Goal: Transaction & Acquisition: Purchase product/service

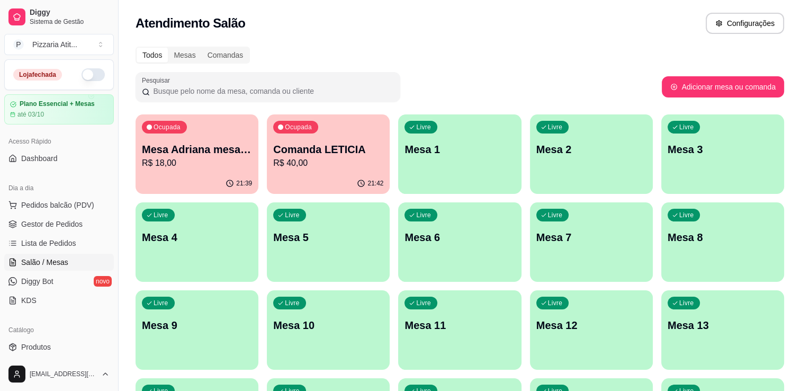
click at [94, 73] on button "button" at bounding box center [93, 74] width 23 height 13
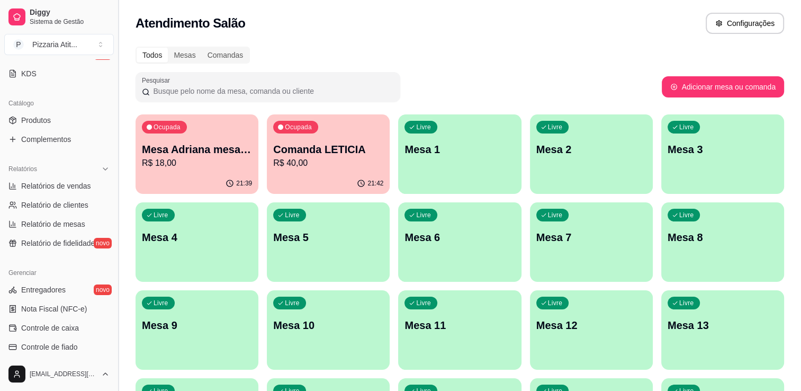
scroll to position [226, 0]
click at [73, 329] on span "Controle de caixa" at bounding box center [50, 328] width 58 height 11
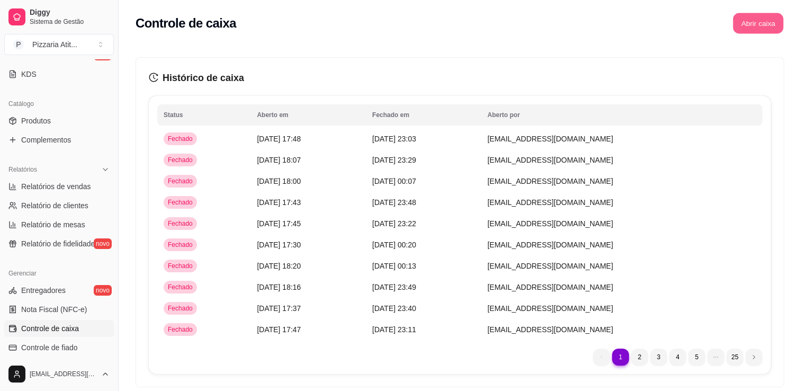
click at [773, 22] on button "Abrir caixa" at bounding box center [758, 23] width 50 height 21
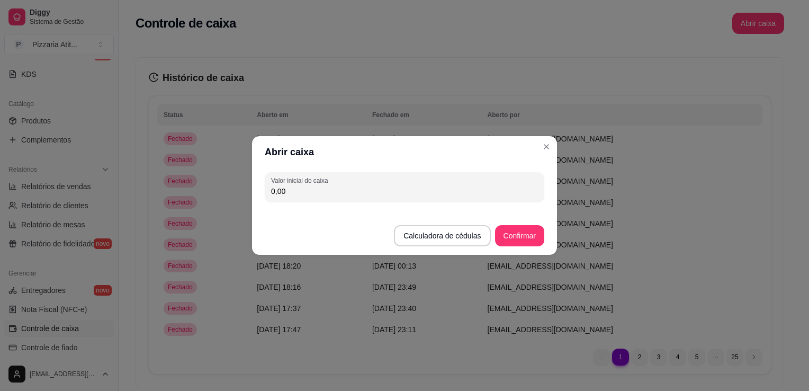
click at [521, 194] on input "0,00" at bounding box center [404, 191] width 267 height 11
type input "600,00"
click at [517, 238] on button "Confirmar" at bounding box center [520, 236] width 48 height 21
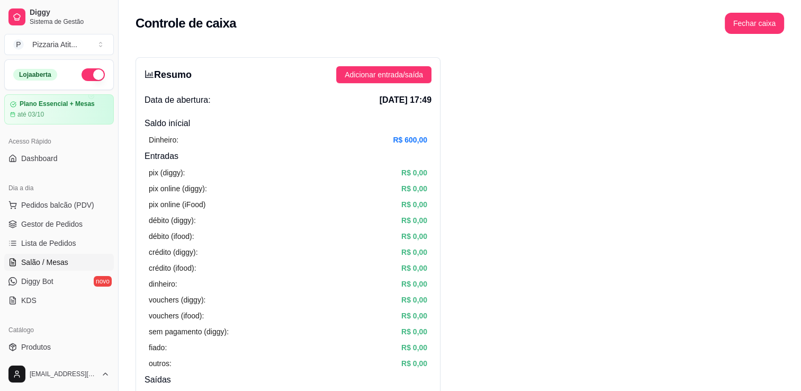
click at [59, 260] on span "Salão / Mesas" at bounding box center [44, 262] width 47 height 11
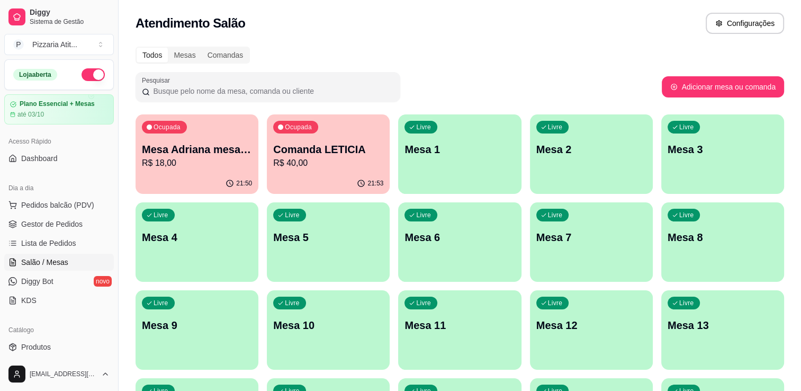
click at [59, 260] on span "Salão / Mesas" at bounding box center [44, 262] width 47 height 11
click at [109, 224] on div "Dia a dia Pedidos balcão (PDV) Gestor de Pedidos Lista de Pedidos Salão / Mesas…" at bounding box center [59, 244] width 118 height 138
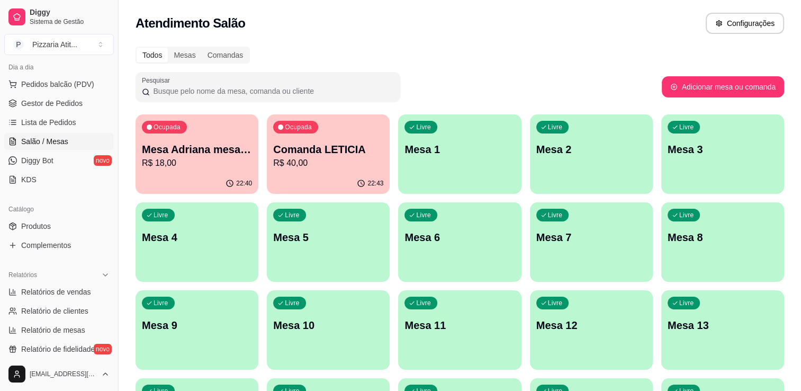
scroll to position [117, 0]
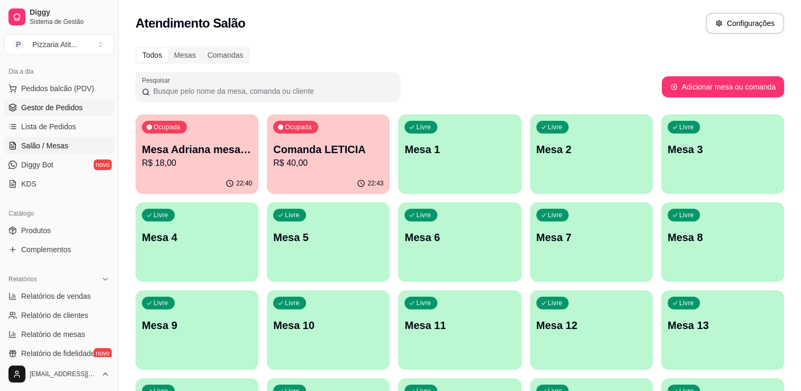
click at [81, 107] on span "Gestor de Pedidos" at bounding box center [51, 107] width 61 height 11
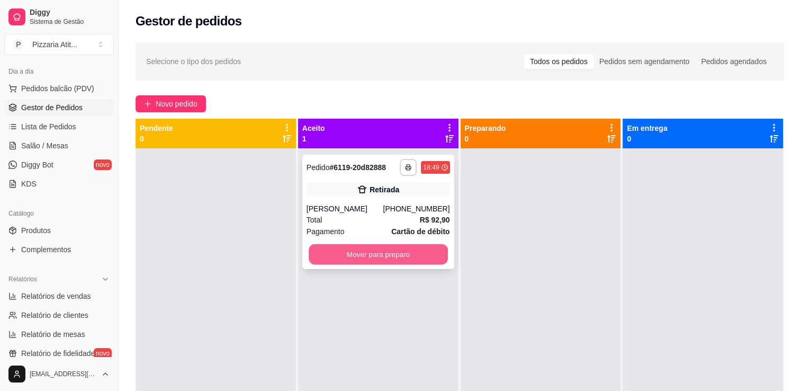
click at [430, 255] on button "Mover para preparo" at bounding box center [378, 254] width 139 height 21
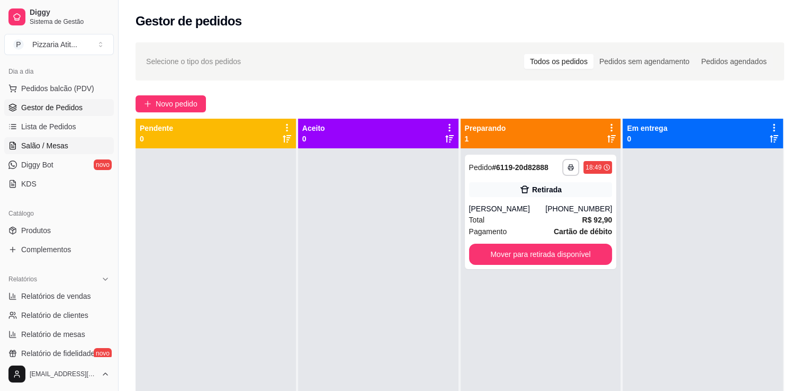
click at [45, 138] on link "Salão / Mesas" at bounding box center [59, 145] width 110 height 17
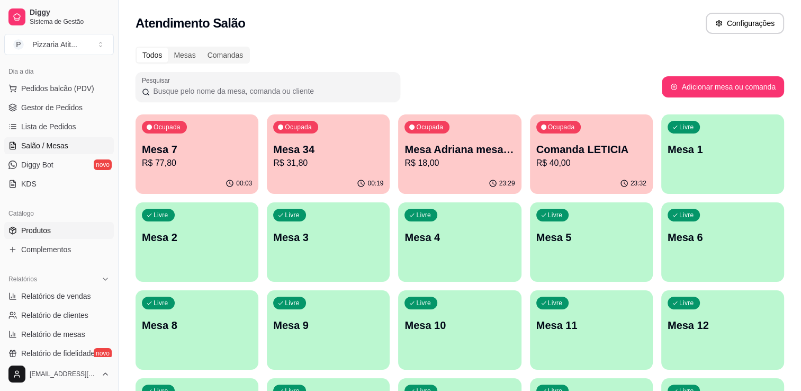
click at [92, 231] on link "Produtos" at bounding box center [59, 230] width 110 height 17
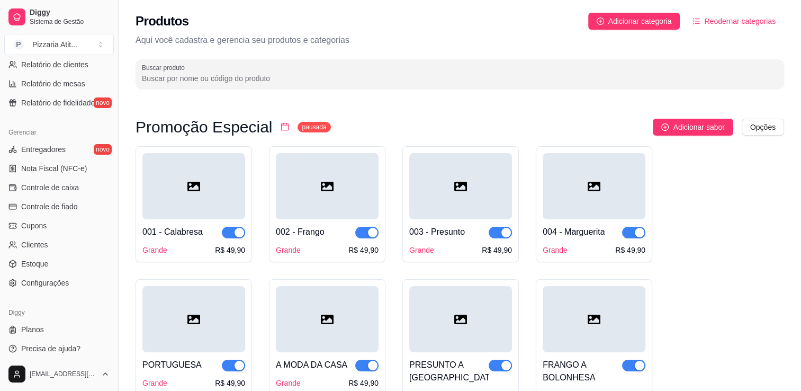
scroll to position [371, 0]
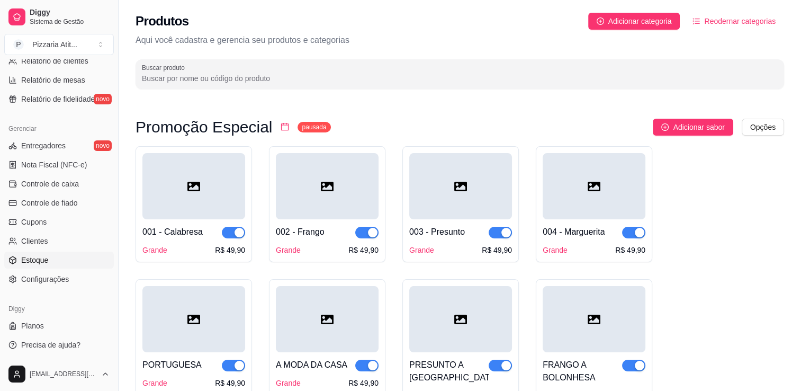
click at [53, 264] on link "Estoque" at bounding box center [59, 260] width 110 height 17
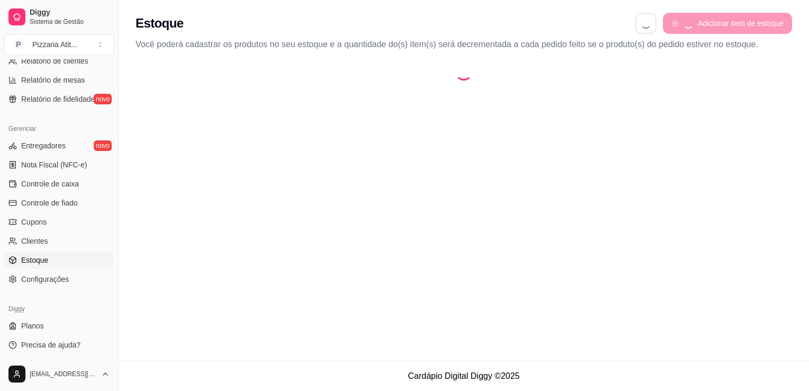
select select "QUANTITY_ORDER"
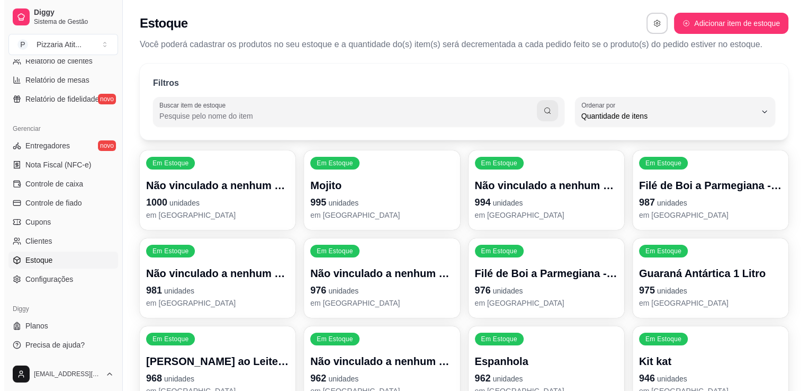
scroll to position [10, 0]
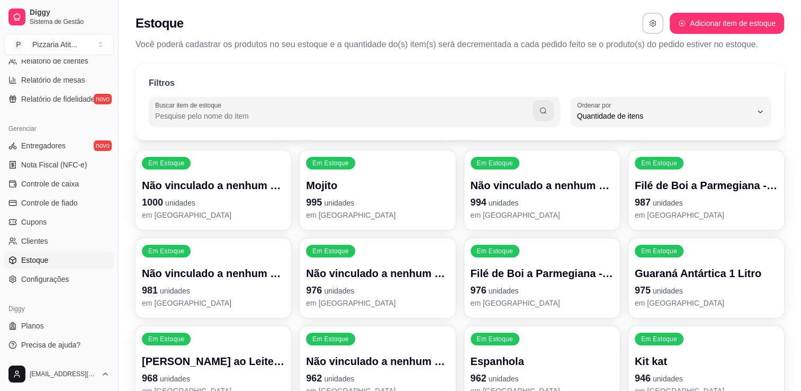
click at [225, 115] on input "Buscar item de estoque" at bounding box center [344, 116] width 378 height 11
type input "BRA"
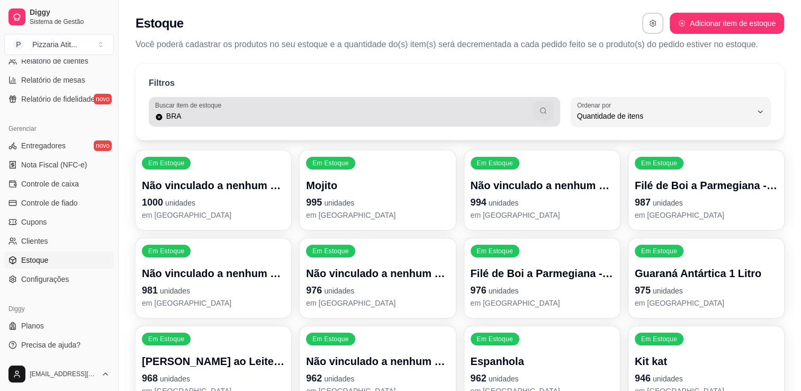
click at [547, 112] on icon "button" at bounding box center [543, 110] width 8 height 8
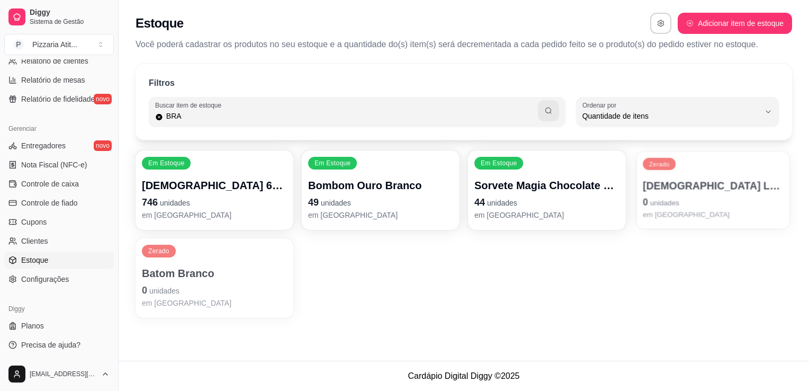
click at [686, 173] on div "Zerado Brahma Lata 0 unidades em [GEOGRAPHIC_DATA]" at bounding box center [713, 189] width 153 height 77
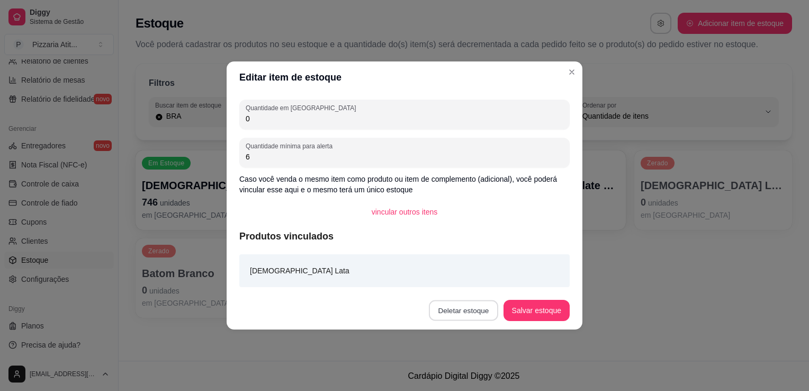
click at [473, 308] on button "Deletar estoque" at bounding box center [463, 310] width 69 height 21
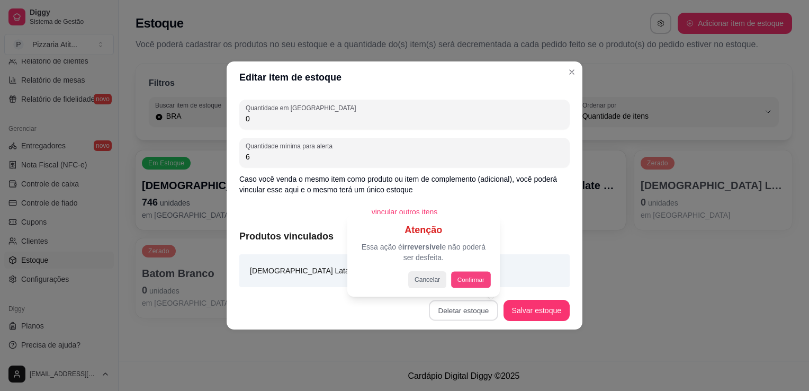
click at [467, 281] on button "Confirmar" at bounding box center [470, 279] width 39 height 16
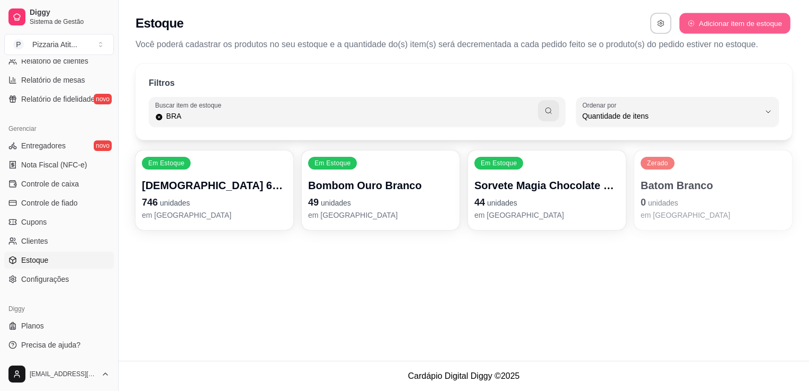
click at [688, 25] on icon "button" at bounding box center [691, 23] width 7 height 7
select select "UN"
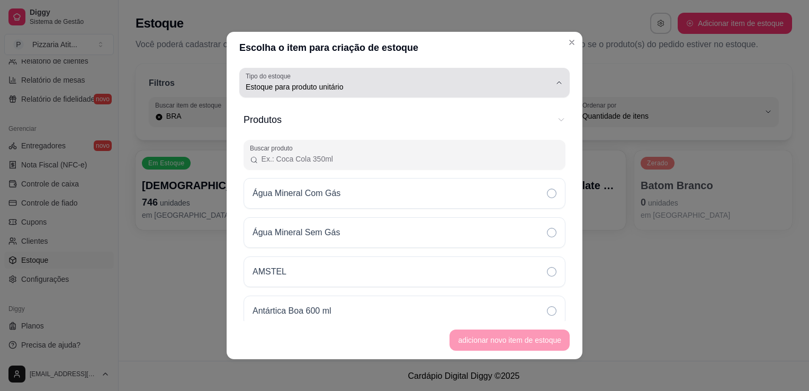
click at [357, 91] on span "Estoque para produto unitário" at bounding box center [398, 87] width 305 height 11
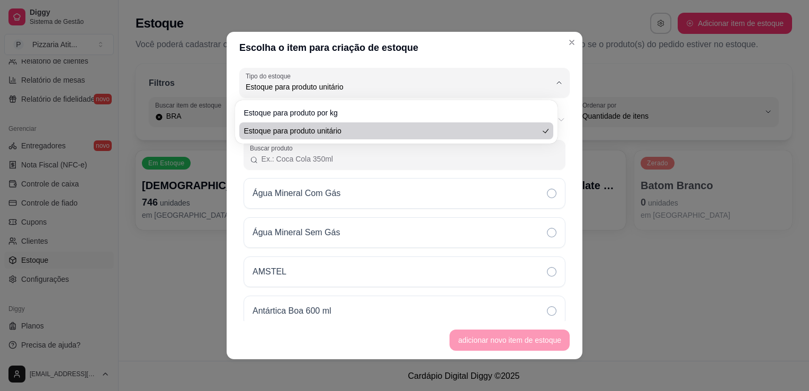
click at [686, 306] on div "Escolha o item para criação de estoque UN Tipo do estoque Estoque para produto …" at bounding box center [404, 195] width 809 height 391
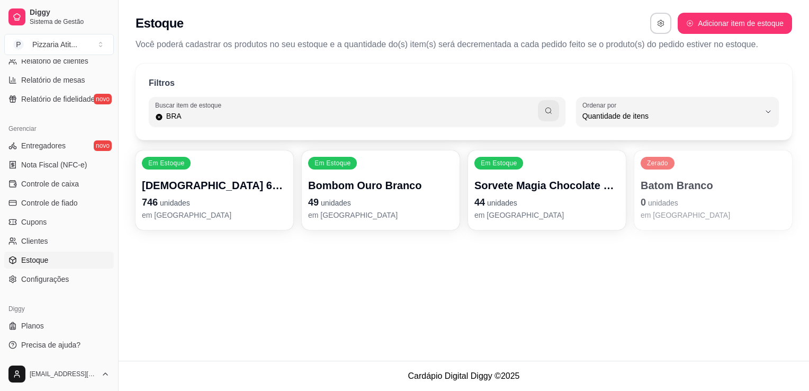
drag, startPoint x: 640, startPoint y: 21, endPoint x: 649, endPoint y: 23, distance: 8.6
click at [649, 23] on div "Estoque Adicionar item de estoque" at bounding box center [464, 23] width 657 height 21
drag, startPoint x: 649, startPoint y: 23, endPoint x: 656, endPoint y: 24, distance: 7.5
click at [656, 24] on div "Estoque Adicionar item de estoque" at bounding box center [464, 23] width 657 height 21
click at [656, 24] on button "button" at bounding box center [661, 23] width 21 height 21
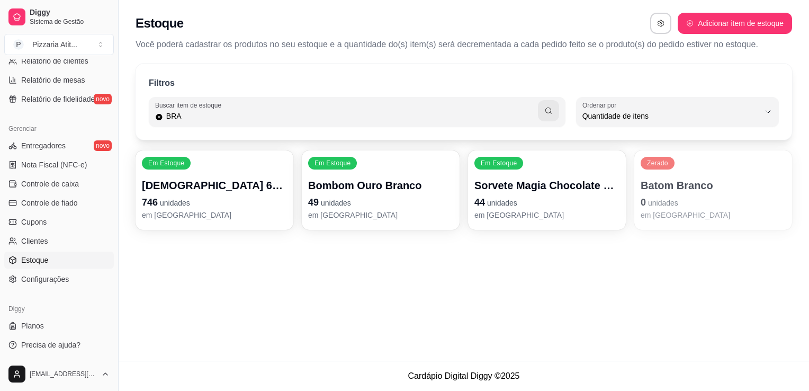
click at [337, 85] on div "Filtros" at bounding box center [464, 84] width 630 height 14
click at [61, 266] on link "Estoque" at bounding box center [59, 260] width 110 height 17
click at [211, 114] on input "BRA" at bounding box center [350, 116] width 375 height 11
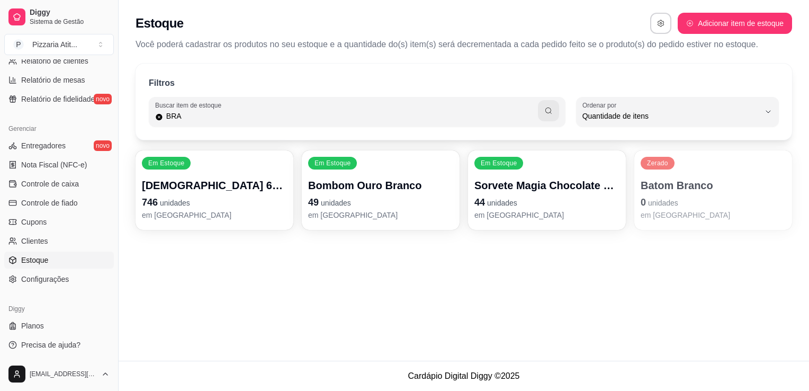
click at [211, 114] on input "BRA" at bounding box center [350, 116] width 375 height 11
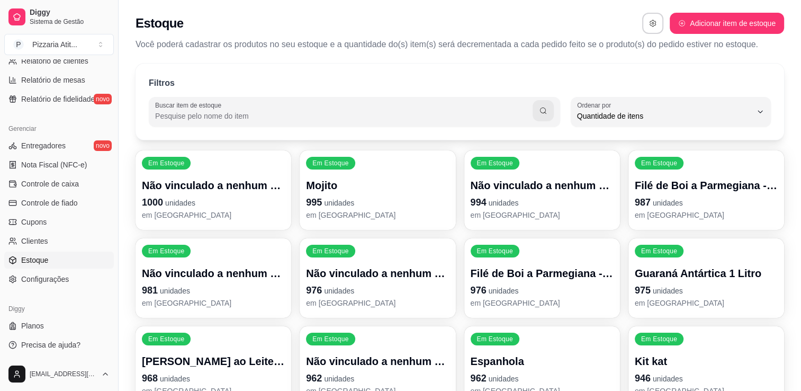
click at [725, 27] on button "Adicionar item de estoque" at bounding box center [727, 23] width 114 height 21
select select "UN"
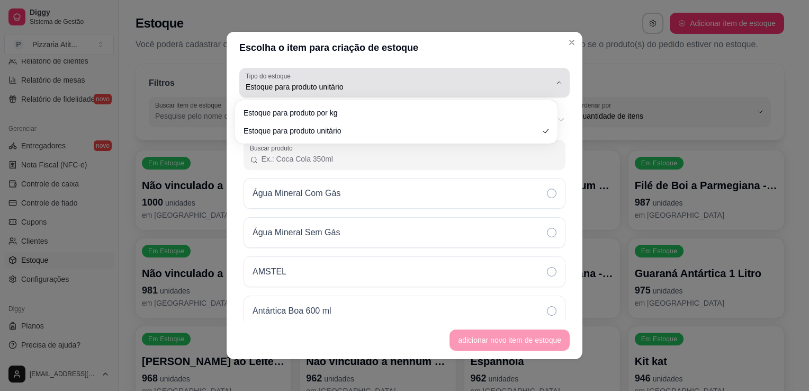
click at [352, 80] on div "Estoque para produto unitário" at bounding box center [398, 82] width 305 height 21
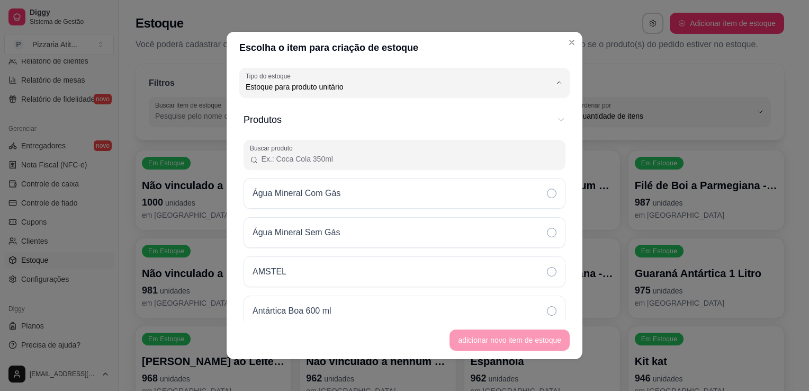
click at [315, 138] on li "Estoque para produto unitário" at bounding box center [396, 129] width 301 height 16
select select
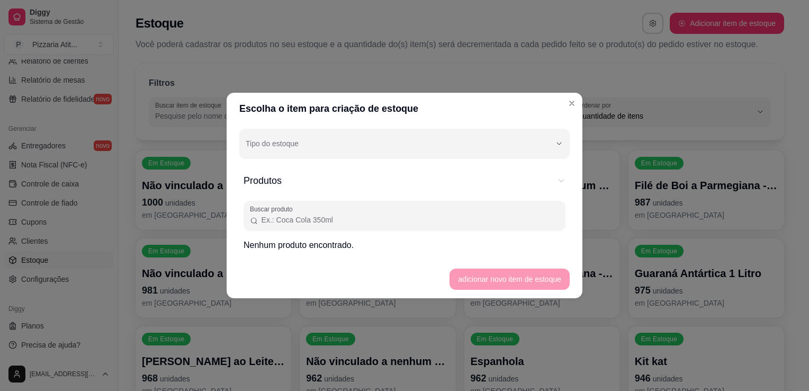
scroll to position [0, 0]
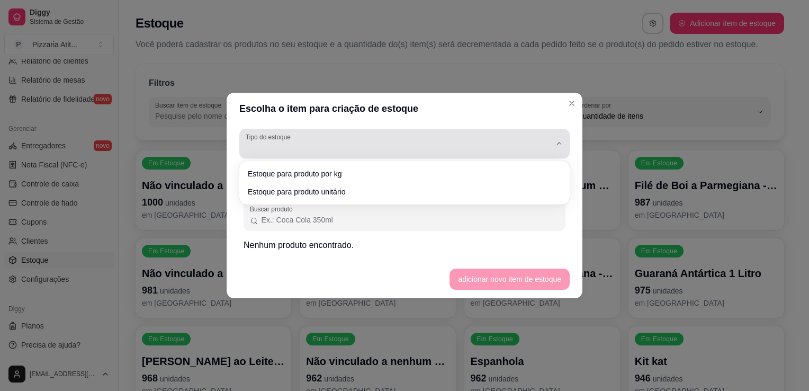
click at [308, 149] on div "button" at bounding box center [398, 143] width 305 height 21
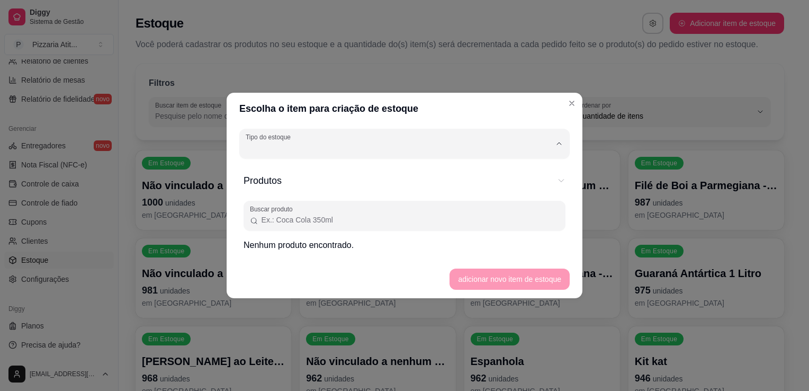
click at [283, 190] on span "Estoque para produto unitário" at bounding box center [399, 190] width 291 height 10
type input "UN"
select select "UN"
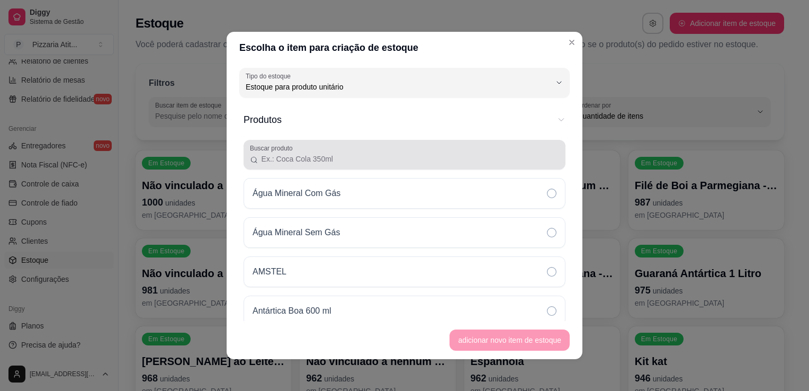
click at [397, 155] on input "Buscar produto" at bounding box center [408, 159] width 301 height 11
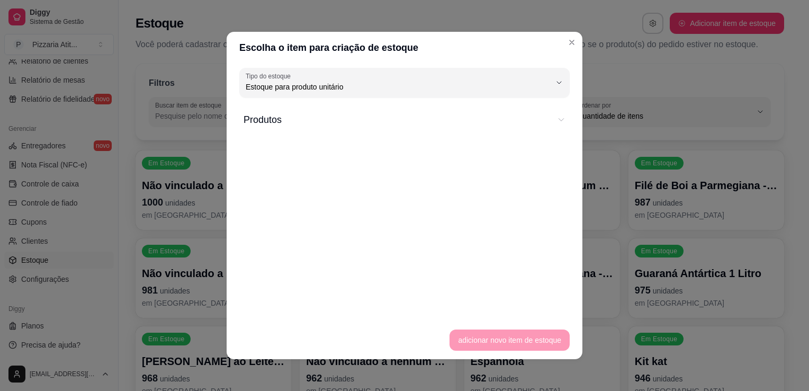
click at [400, 114] on span "Produtos" at bounding box center [397, 119] width 307 height 15
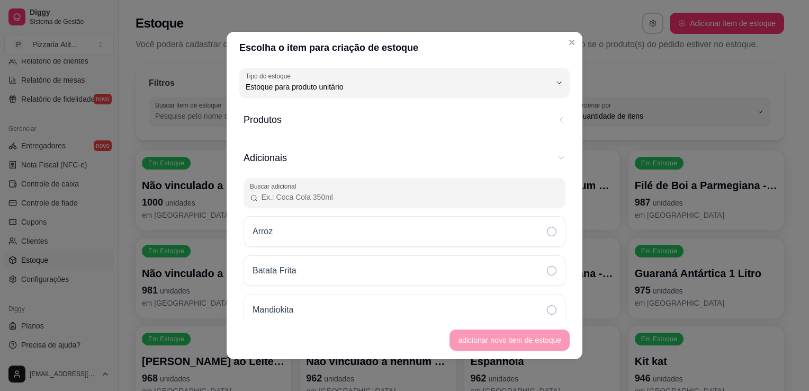
click at [400, 114] on span "Produtos" at bounding box center [397, 119] width 307 height 15
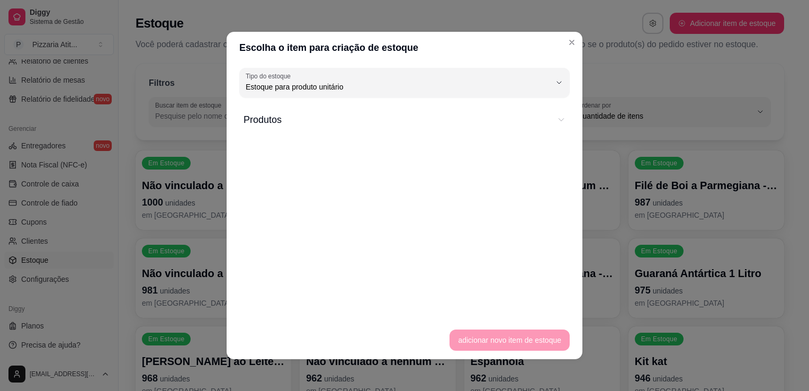
click at [400, 114] on span "Produtos" at bounding box center [397, 119] width 307 height 15
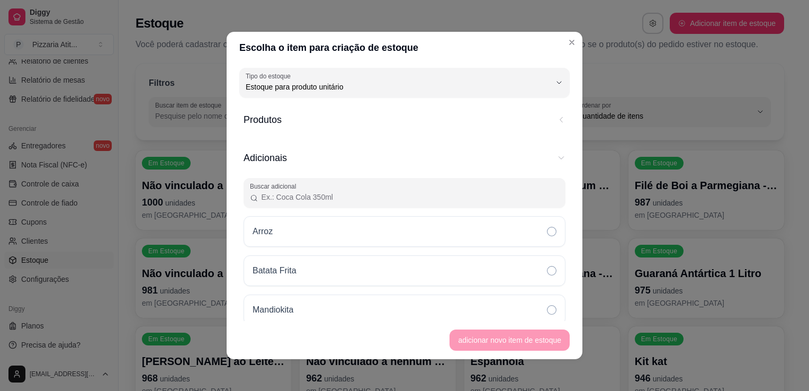
click at [353, 126] on span "Produtos" at bounding box center [397, 119] width 307 height 15
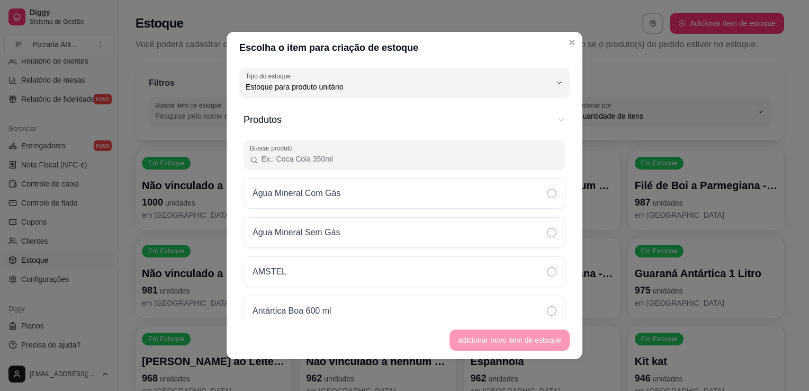
click at [317, 158] on input "Buscar produto" at bounding box center [408, 159] width 301 height 11
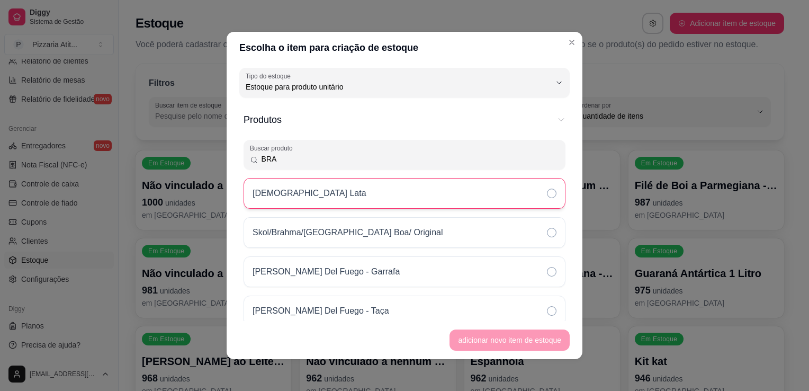
type input "BRA"
click at [360, 190] on div "[DEMOGRAPHIC_DATA] Lata" at bounding box center [405, 193] width 322 height 31
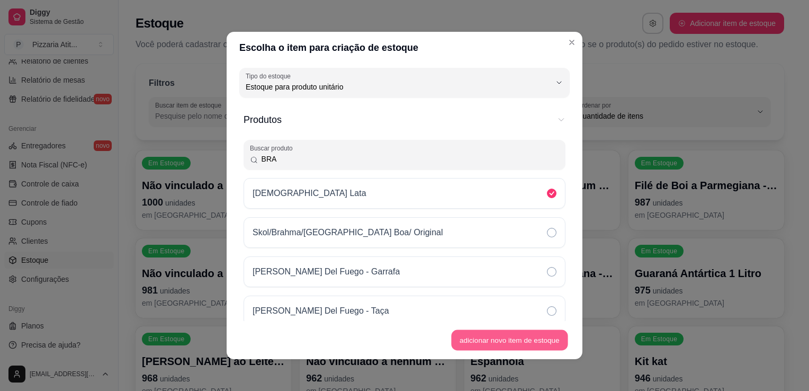
click at [470, 335] on button "adicionar novo item de estoque" at bounding box center [510, 340] width 117 height 21
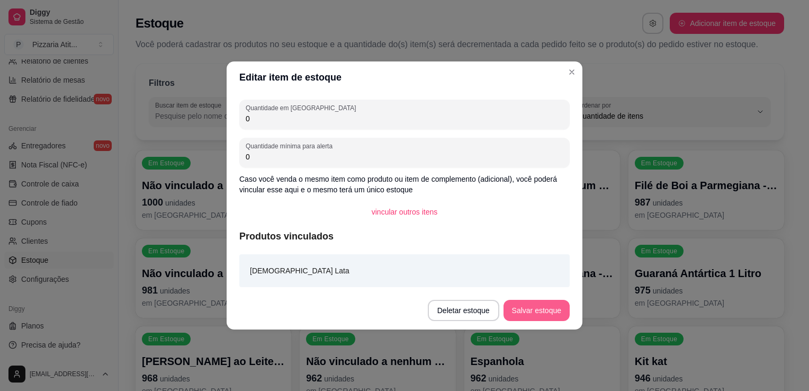
click at [532, 313] on button "Salvar estoque" at bounding box center [537, 310] width 66 height 21
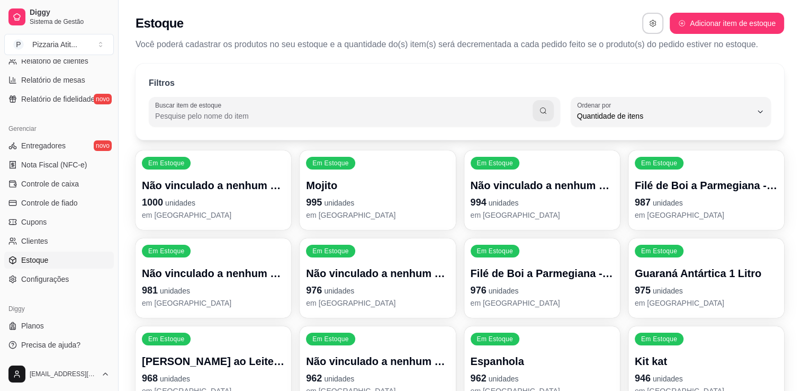
click at [364, 120] on input "Buscar item de estoque" at bounding box center [344, 116] width 378 height 11
type input "BRA"
click at [539, 108] on icon "button" at bounding box center [543, 110] width 8 height 8
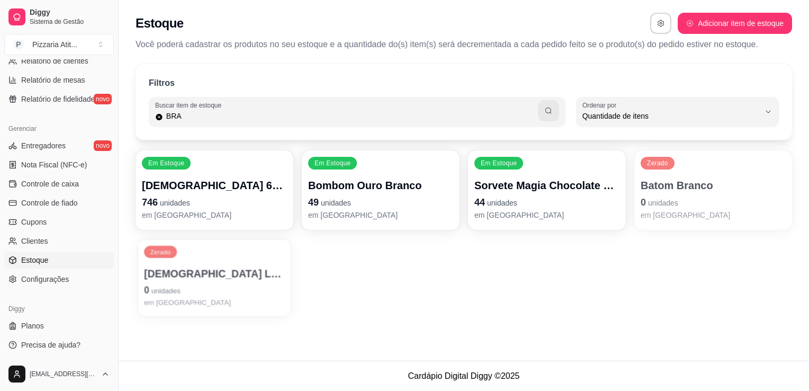
click at [184, 284] on p "0 unidades" at bounding box center [214, 290] width 141 height 14
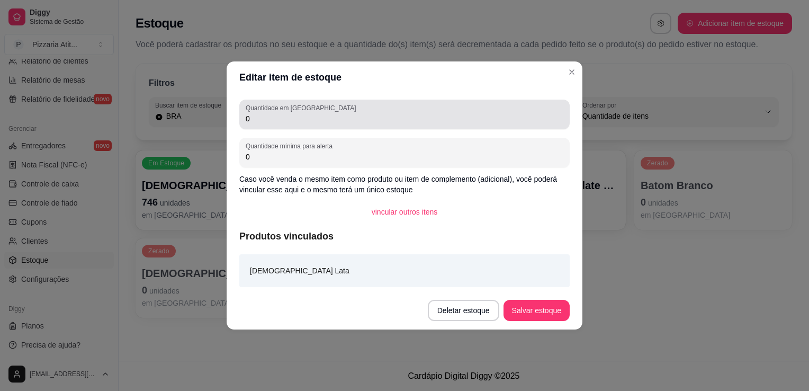
click at [312, 128] on div "Quantidade em estoque 0" at bounding box center [404, 115] width 331 height 30
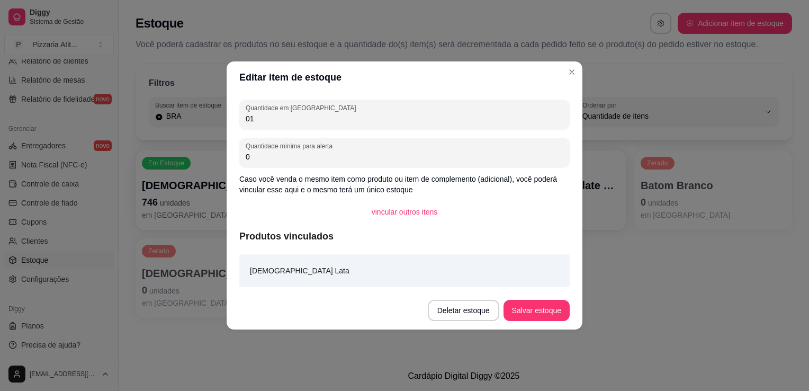
type input "0"
type input "100000"
click at [498, 313] on button "Deletar estoque" at bounding box center [463, 310] width 69 height 21
click at [433, 281] on button "Cancelar" at bounding box center [427, 279] width 37 height 16
click at [515, 308] on button "Salvar estoque" at bounding box center [536, 310] width 65 height 21
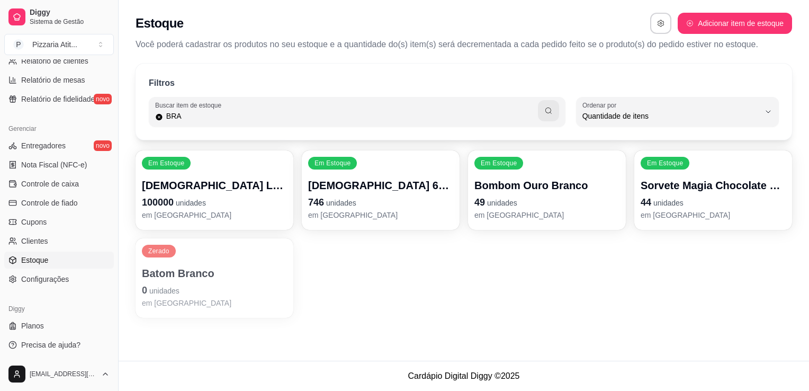
click at [207, 285] on p "0 unidades" at bounding box center [214, 290] width 145 height 15
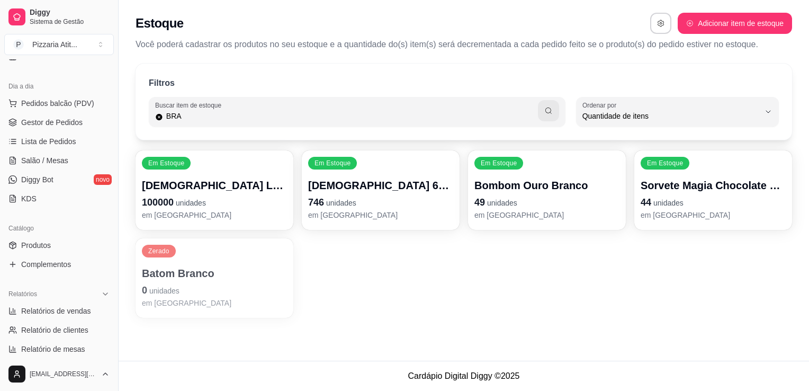
scroll to position [85, 0]
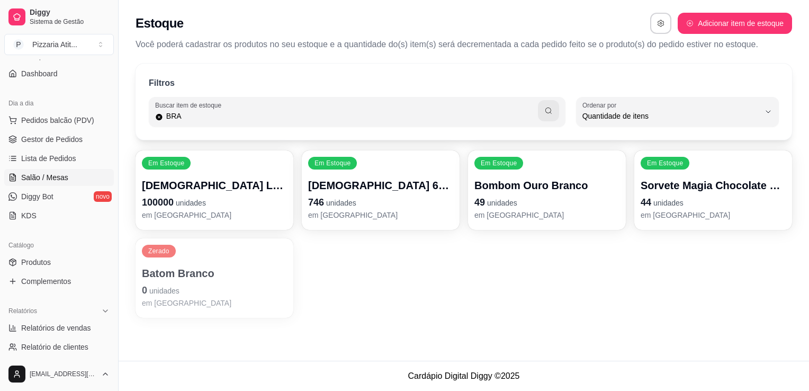
click at [51, 183] on link "Salão / Mesas" at bounding box center [59, 177] width 110 height 17
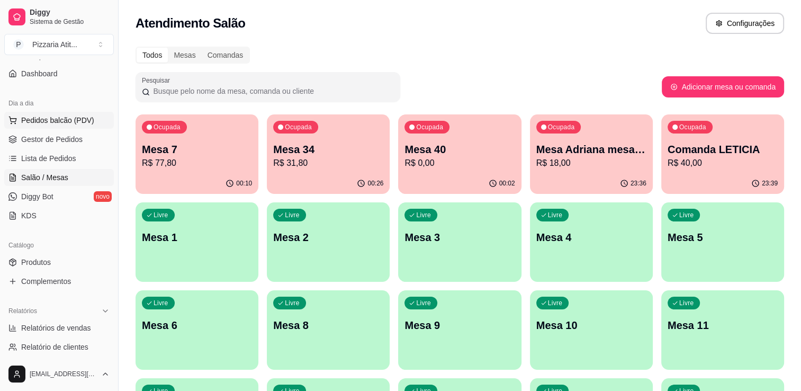
click at [51, 123] on span "Pedidos balcão (PDV)" at bounding box center [57, 120] width 73 height 11
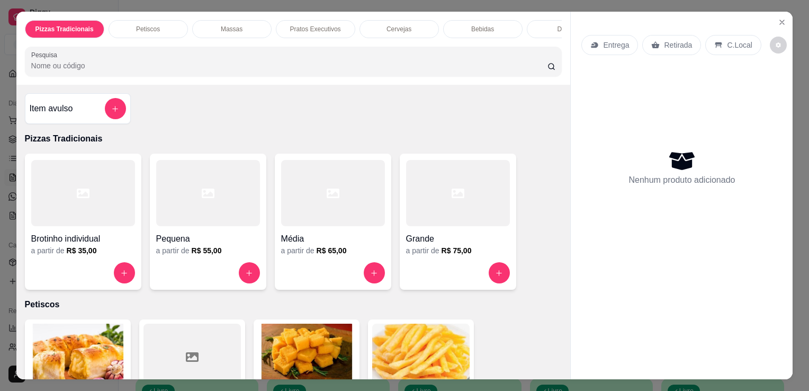
click at [473, 226] on div at bounding box center [458, 193] width 104 height 66
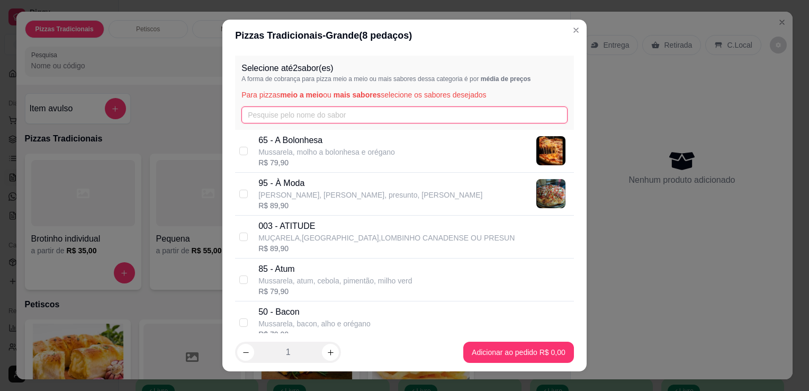
click at [462, 122] on input "text" at bounding box center [405, 114] width 326 height 17
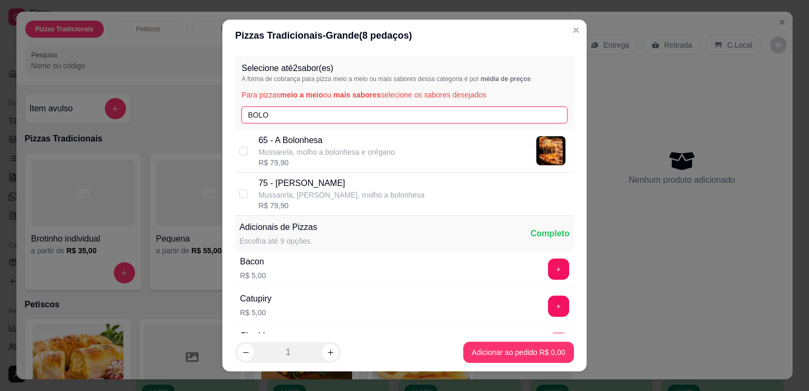
type input "BOLO"
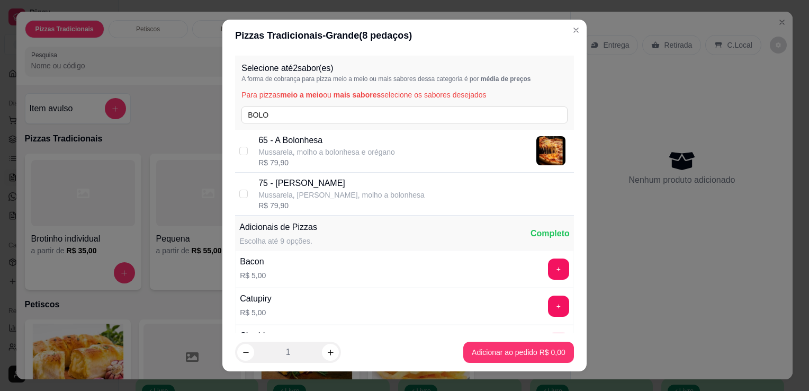
click at [451, 151] on div "65 - A Bolonhesa Mussarela, molho a bolonhesa e orégano R$ 79,90" at bounding box center [413, 151] width 311 height 34
checkbox input "true"
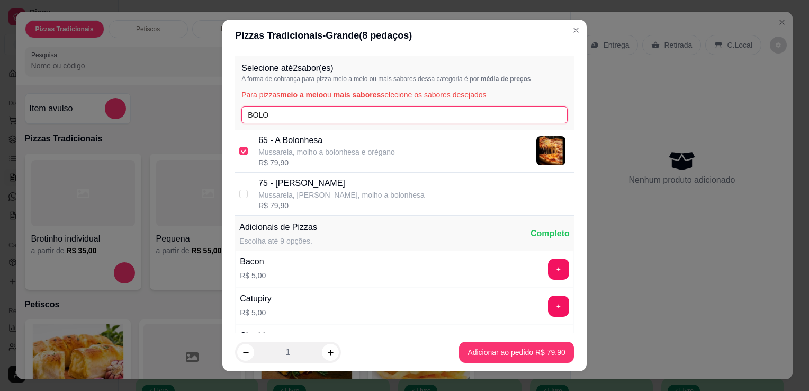
click at [401, 107] on input "BOLO" at bounding box center [405, 114] width 326 height 17
type input "B"
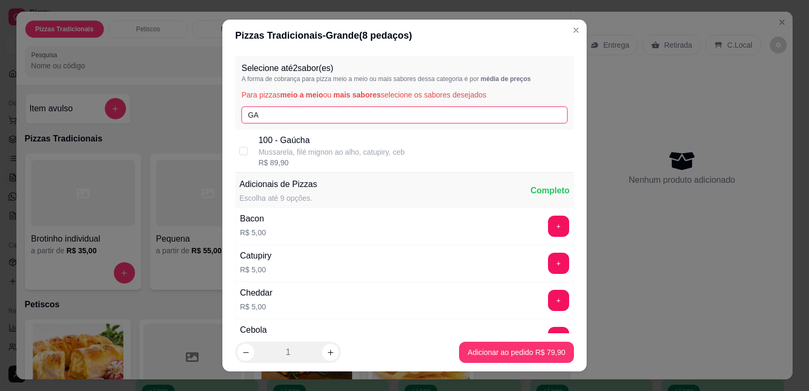
type input "GA"
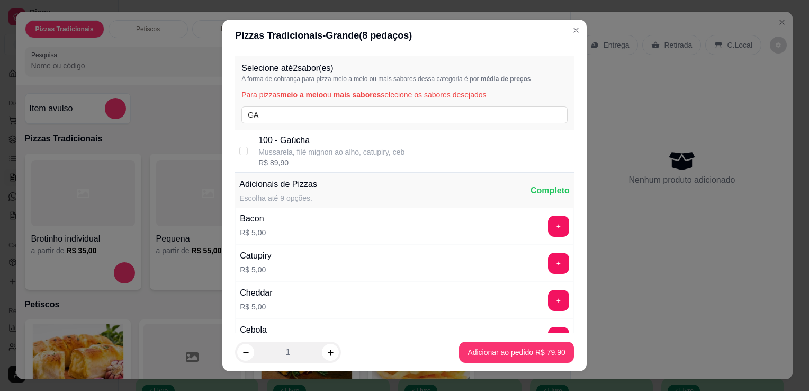
click at [378, 147] on p "Mussarela, filé mignon ao alho, catupiry, ceb" at bounding box center [331, 152] width 146 height 11
checkbox input "true"
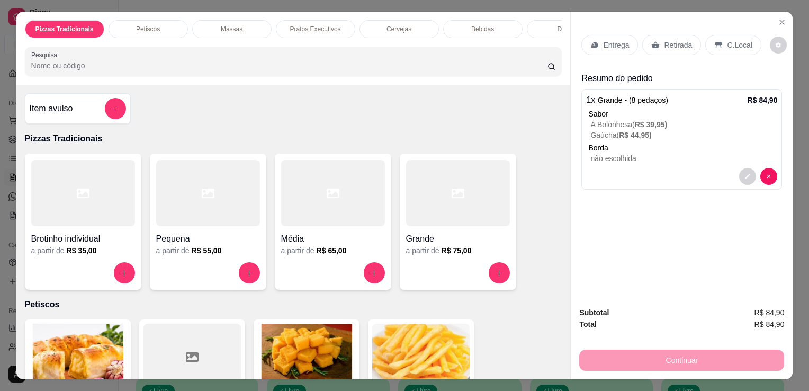
click at [605, 41] on p "Entrega" at bounding box center [616, 45] width 26 height 11
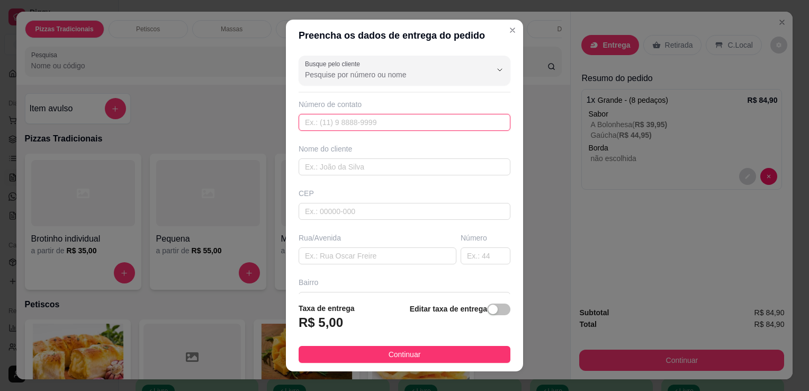
click at [432, 118] on input "text" at bounding box center [405, 122] width 212 height 17
type input "[PHONE_NUMBER]"
click at [433, 172] on input "text" at bounding box center [405, 166] width 212 height 17
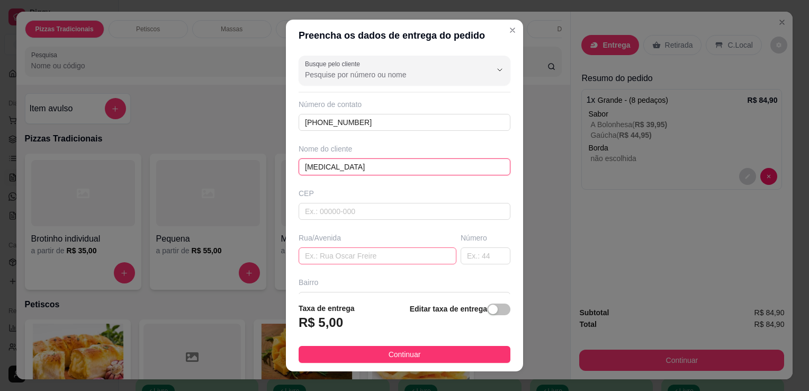
type input "[MEDICAL_DATA]"
click at [398, 254] on input "text" at bounding box center [378, 255] width 158 height 17
click at [436, 284] on div "Bairro" at bounding box center [405, 282] width 212 height 11
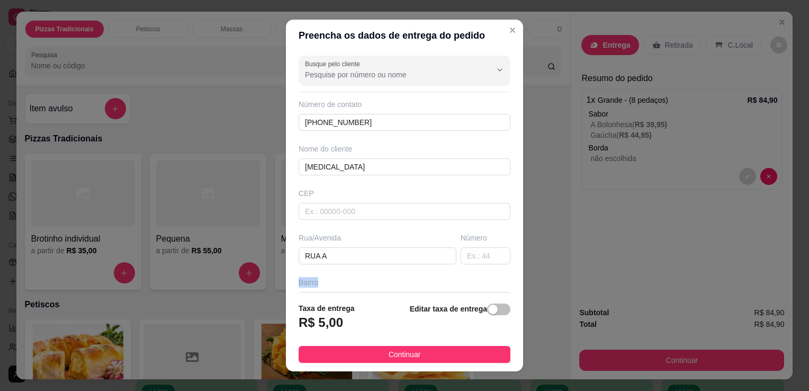
click at [436, 284] on div "Bairro" at bounding box center [405, 282] width 212 height 11
click at [409, 258] on input "RUA A" at bounding box center [378, 255] width 158 height 17
type input "RUA AGAPANTOS11"
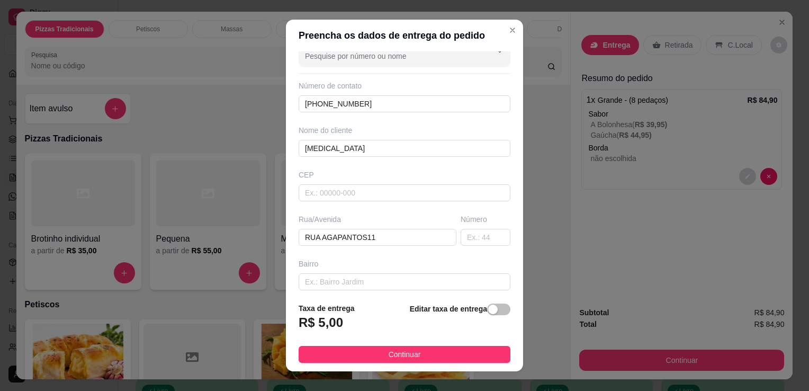
scroll to position [14, 0]
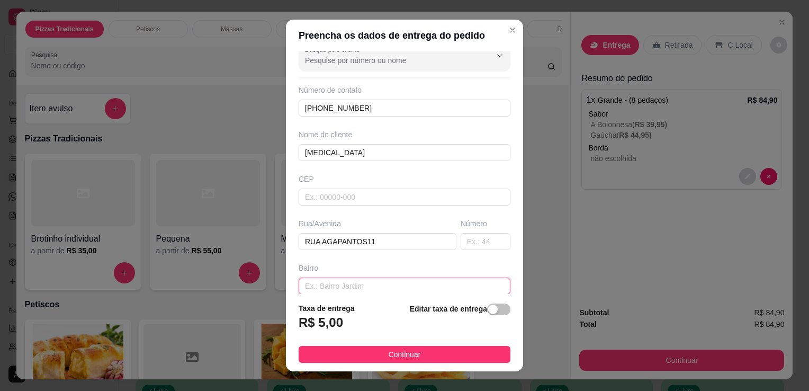
click at [464, 282] on input "text" at bounding box center [405, 286] width 212 height 17
type input "V"
type input "BELA VISTA"
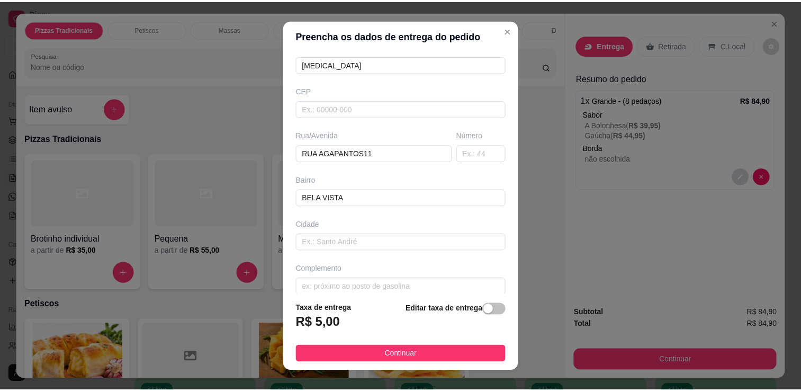
scroll to position [112, 0]
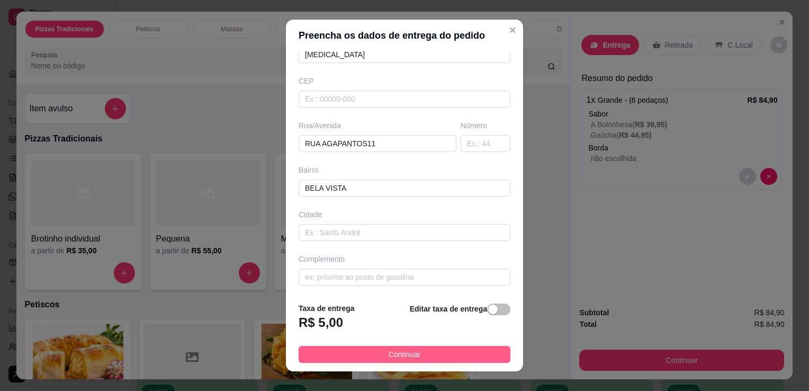
click at [441, 350] on button "Continuar" at bounding box center [405, 354] width 212 height 17
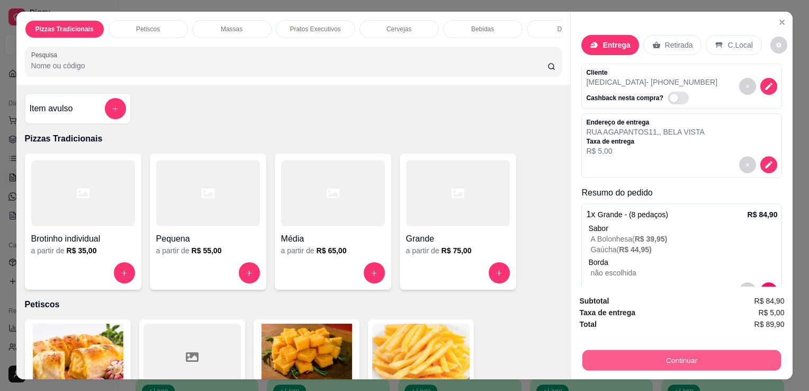
click at [585, 363] on button "Continuar" at bounding box center [682, 360] width 199 height 21
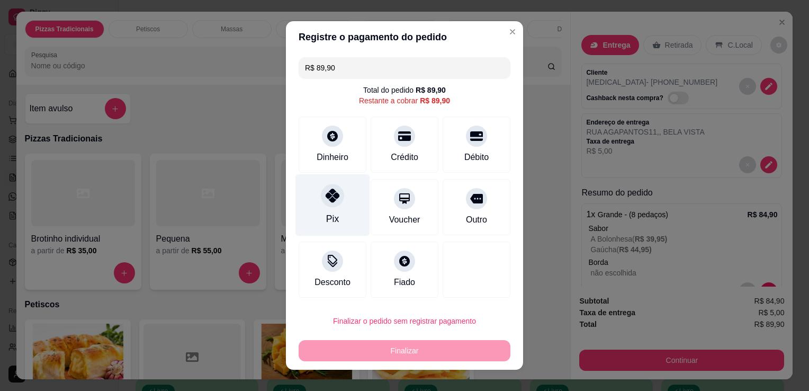
click at [322, 211] on div "Pix" at bounding box center [333, 205] width 75 height 62
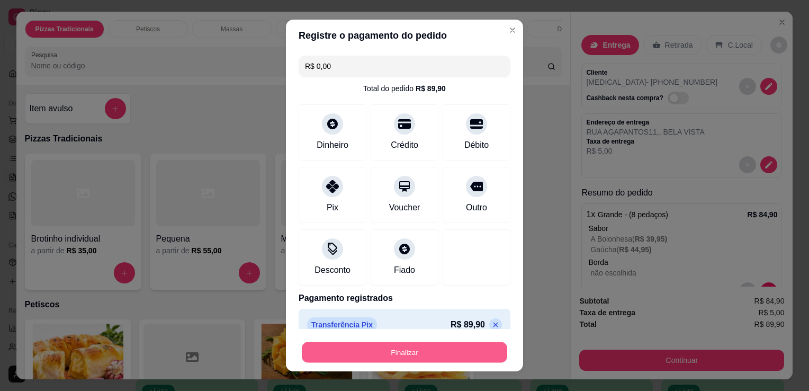
click at [380, 353] on button "Finalizar" at bounding box center [405, 352] width 206 height 21
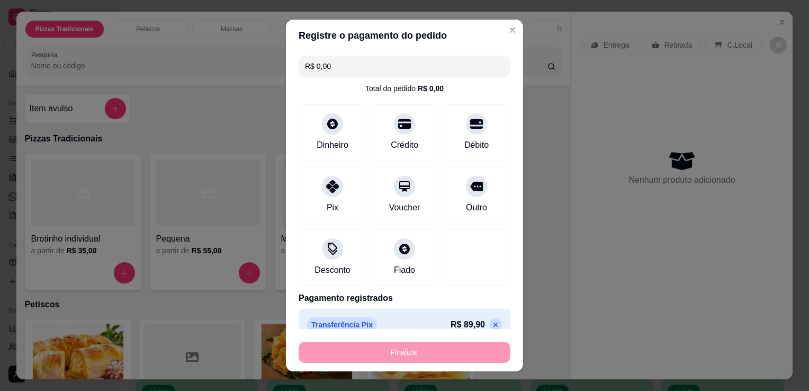
type input "-R$ 89,90"
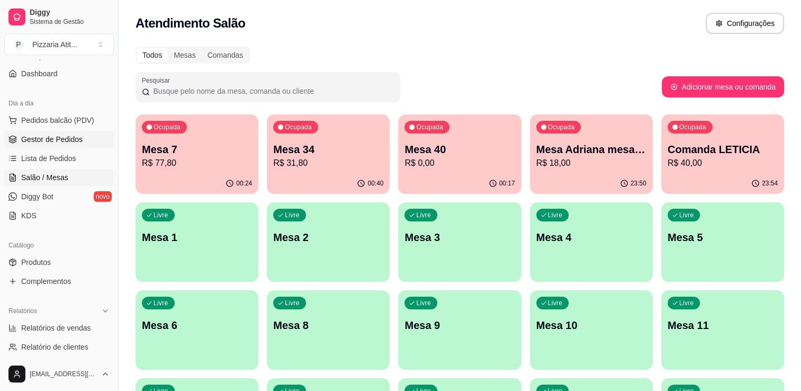
click at [81, 137] on link "Gestor de Pedidos" at bounding box center [59, 139] width 110 height 17
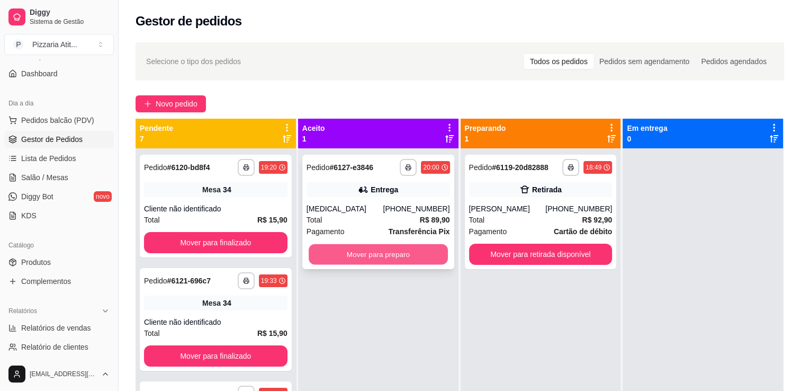
click at [338, 247] on button "Mover para preparo" at bounding box center [378, 254] width 139 height 21
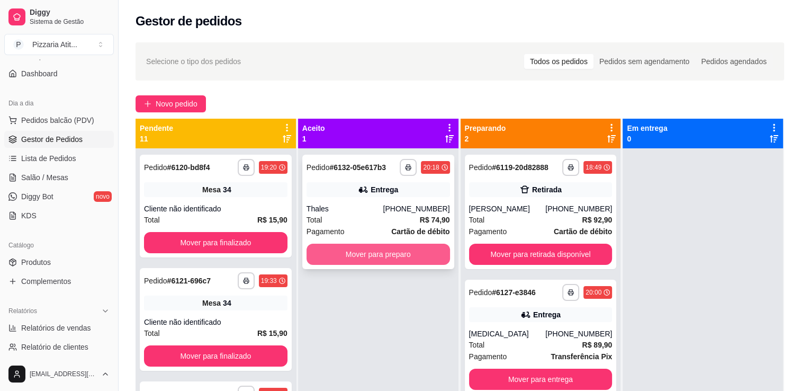
click at [345, 253] on button "Mover para preparo" at bounding box center [379, 254] width 144 height 21
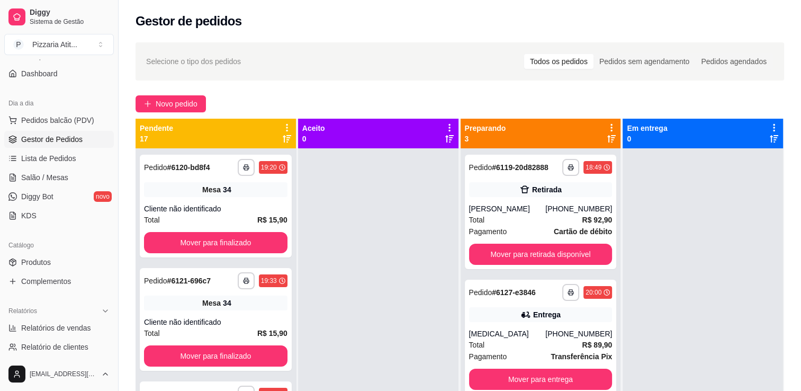
click at [75, 132] on link "Gestor de Pedidos" at bounding box center [59, 139] width 110 height 17
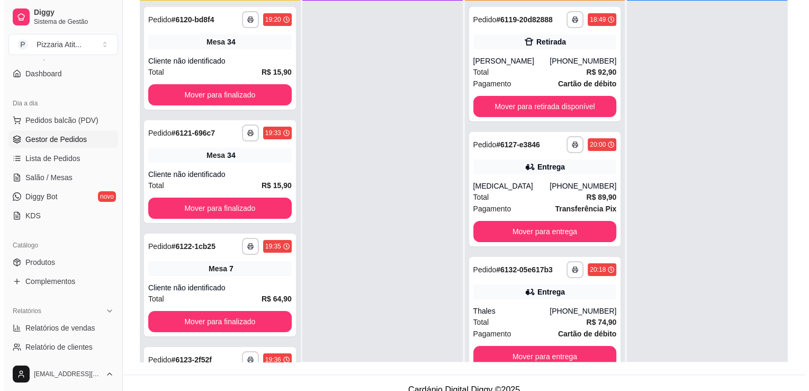
scroll to position [161, 0]
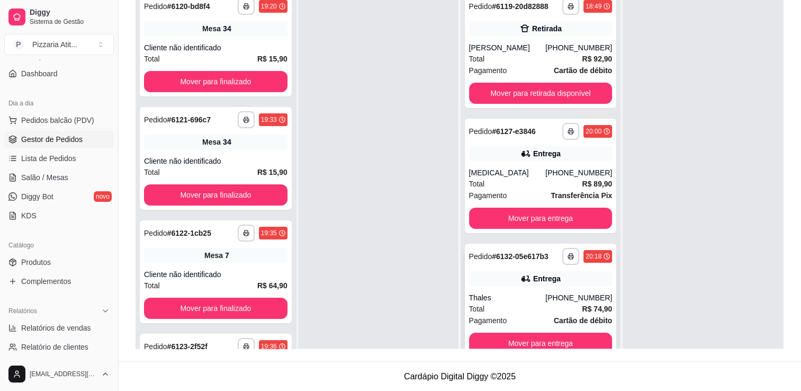
click at [542, 303] on div "Thales" at bounding box center [507, 297] width 77 height 11
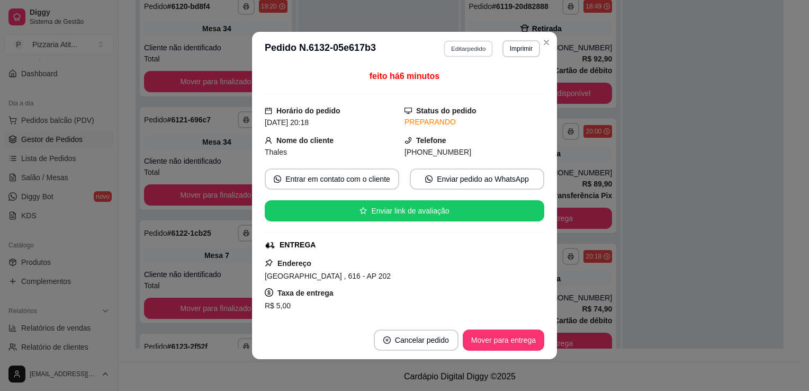
click at [470, 44] on button "Editar pedido" at bounding box center [468, 48] width 49 height 16
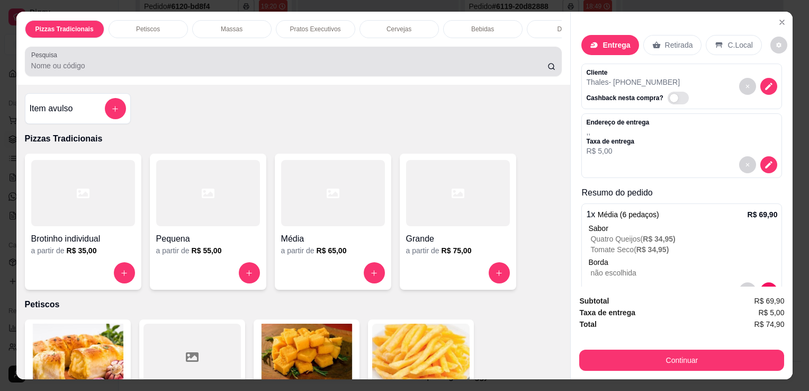
click at [377, 71] on input "Pesquisa" at bounding box center [289, 65] width 516 height 11
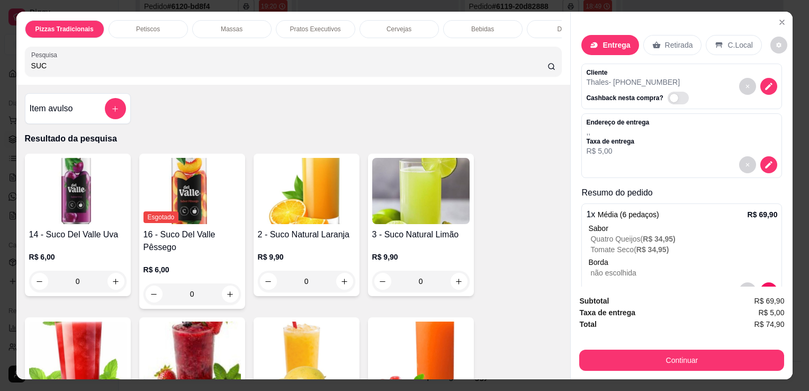
type input "SUC"
click at [208, 337] on img at bounding box center [192, 355] width 97 height 66
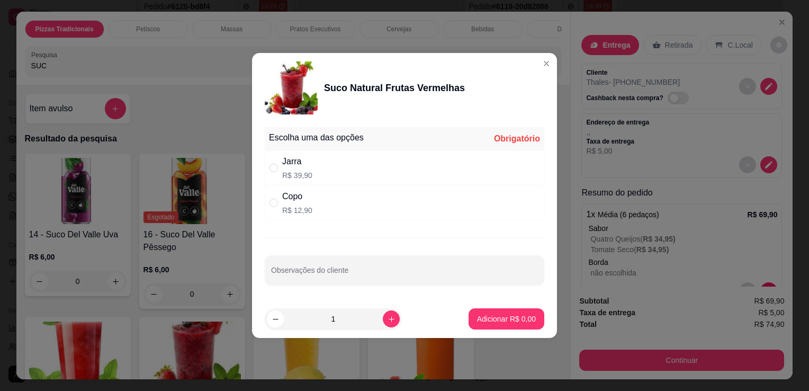
click at [327, 196] on div "Copo R$ 12,90" at bounding box center [405, 202] width 280 height 35
radio input "true"
click at [500, 325] on button "Adicionar R$ 12,90" at bounding box center [505, 319] width 78 height 21
type input "1"
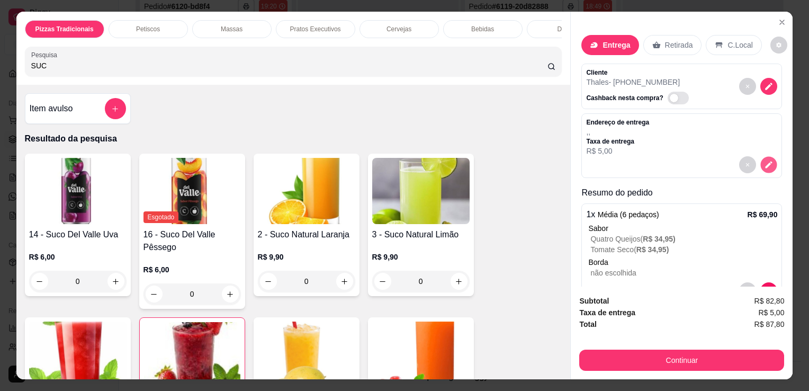
click at [765, 164] on icon "decrease-product-quantity" at bounding box center [769, 164] width 9 height 9
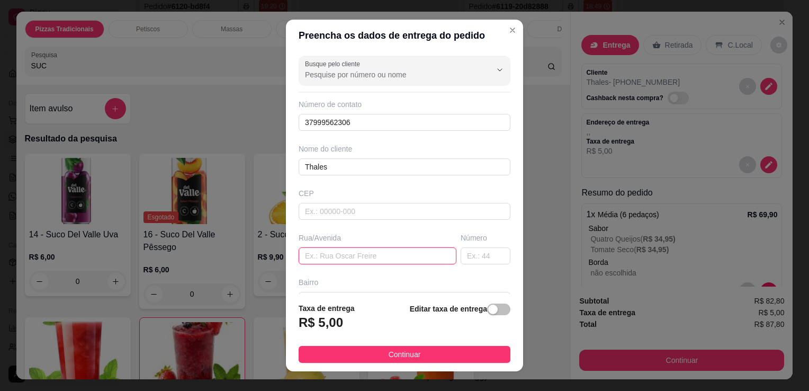
click at [353, 261] on input "text" at bounding box center [378, 255] width 158 height 17
type input "RUA BH"
click at [472, 256] on input "text" at bounding box center [486, 255] width 50 height 17
type input "616"
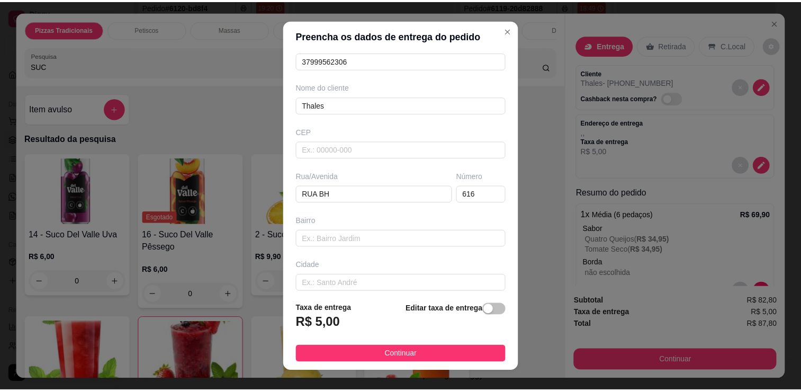
scroll to position [112, 0]
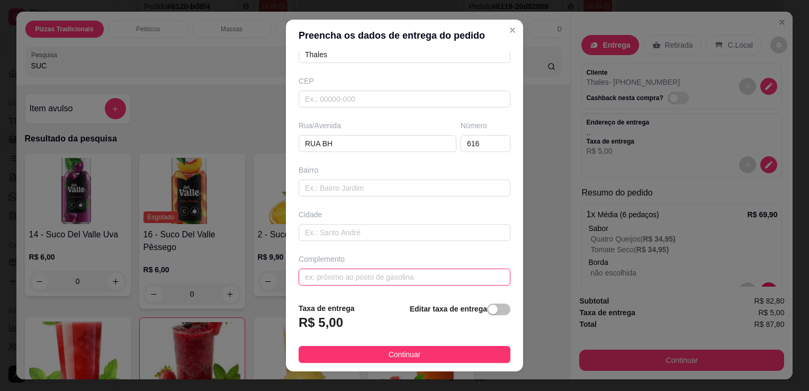
click at [443, 273] on input "text" at bounding box center [405, 277] width 212 height 17
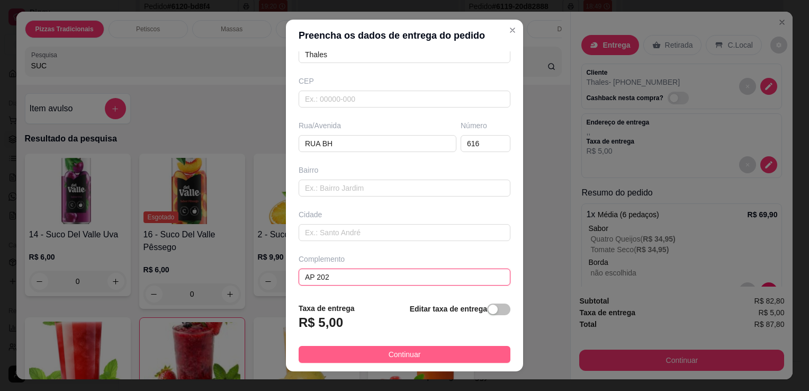
type input "AP 202"
click at [428, 357] on button "Continuar" at bounding box center [405, 354] width 212 height 17
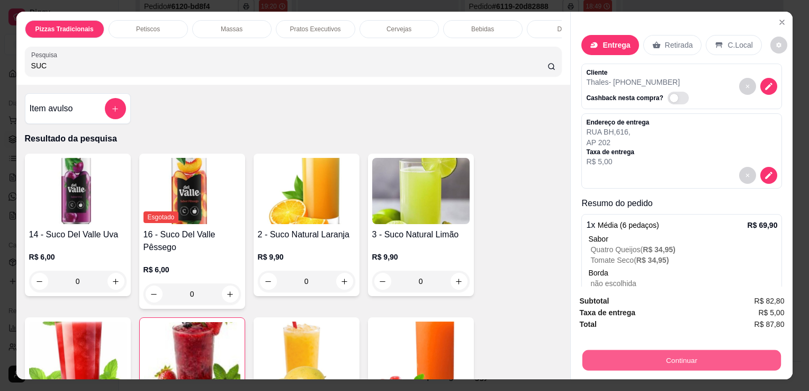
click at [658, 358] on button "Continuar" at bounding box center [682, 360] width 199 height 21
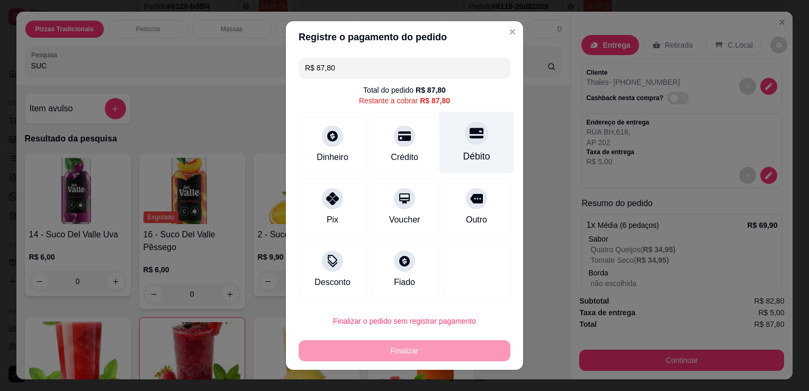
click at [490, 147] on div "Débito" at bounding box center [477, 143] width 75 height 62
type input "R$ 0,00"
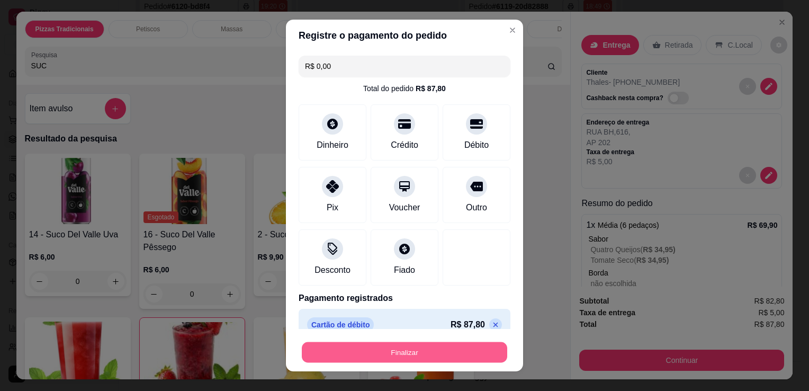
click at [456, 342] on button "Finalizar" at bounding box center [405, 352] width 206 height 21
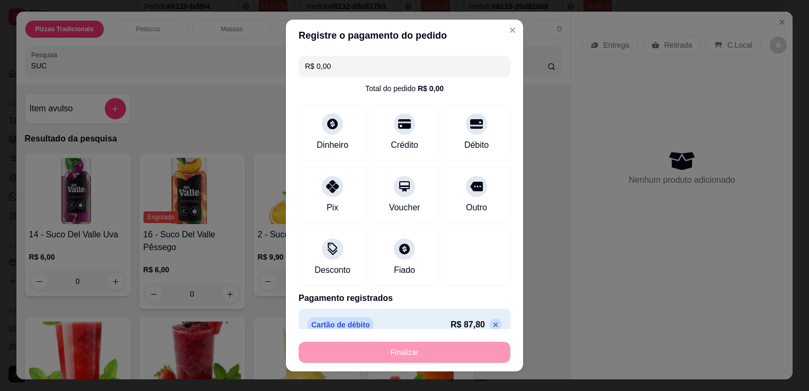
type input "0"
type input "-R$ 87,80"
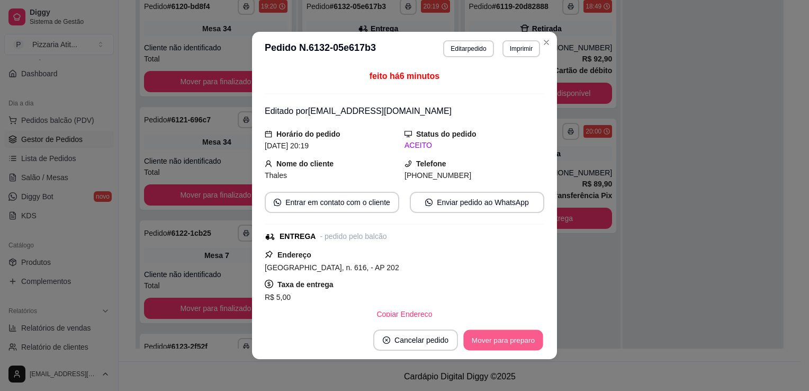
click at [485, 344] on button "Mover para preparo" at bounding box center [502, 340] width 79 height 21
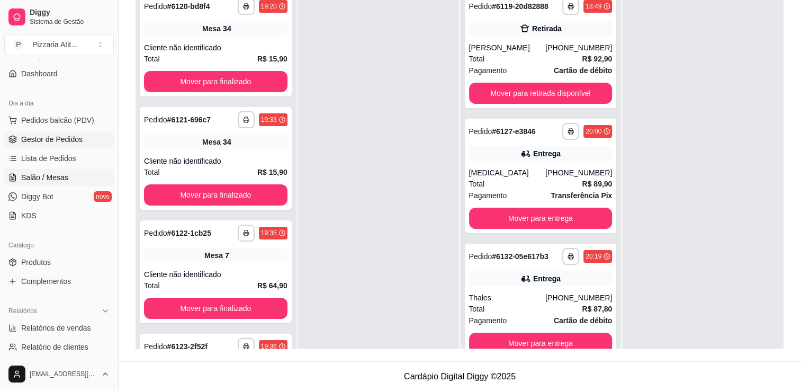
click at [46, 179] on span "Salão / Mesas" at bounding box center [44, 177] width 47 height 11
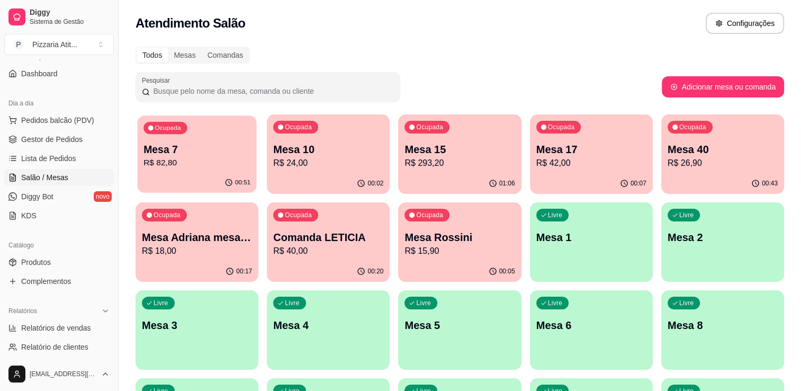
click at [239, 151] on p "Mesa 7" at bounding box center [197, 149] width 107 height 14
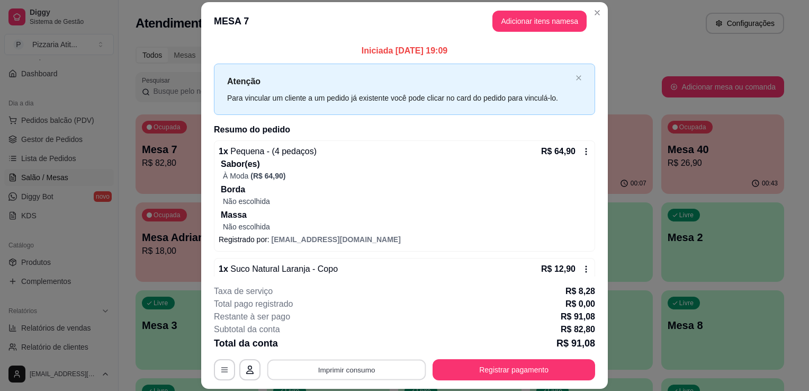
click at [359, 367] on button "Imprimir consumo" at bounding box center [346, 370] width 159 height 21
click at [362, 336] on div "Escolha a impressora IMPRESSORA" at bounding box center [345, 338] width 87 height 36
click at [354, 343] on button "IMPRESSORA" at bounding box center [346, 345] width 74 height 16
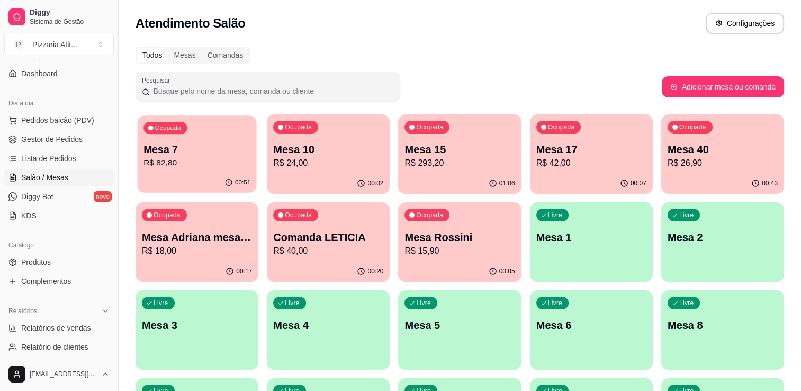
click at [204, 156] on p "Mesa 7" at bounding box center [197, 149] width 107 height 14
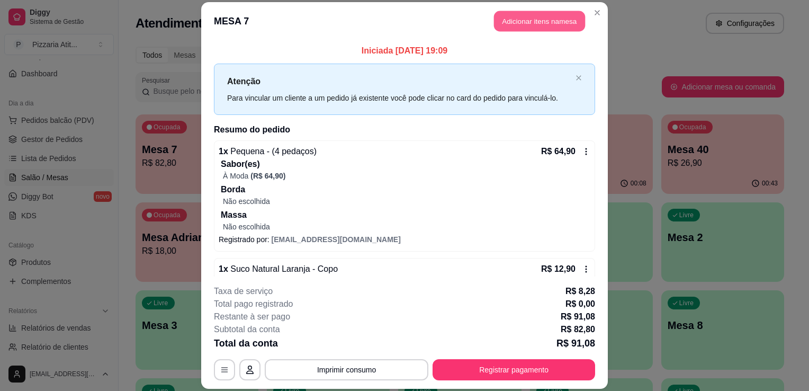
click at [562, 29] on button "Adicionar itens na mesa" at bounding box center [539, 21] width 91 height 21
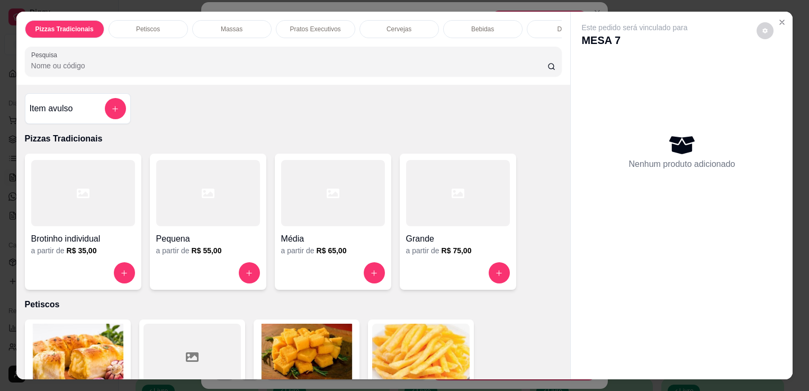
click at [433, 67] on input "Pesquisa" at bounding box center [289, 65] width 516 height 11
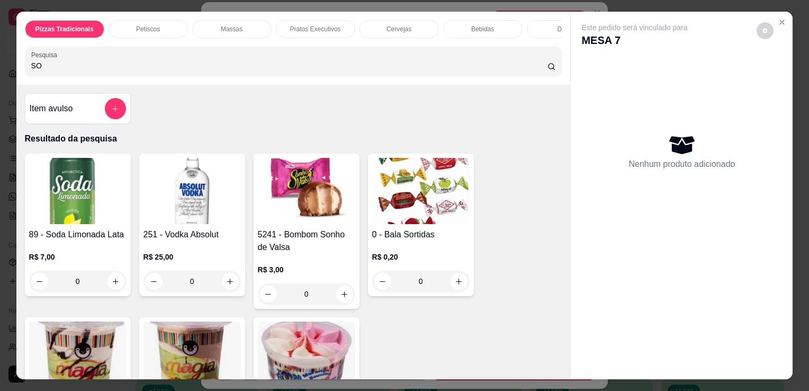
type input "SO"
click at [327, 216] on img at bounding box center [306, 191] width 97 height 66
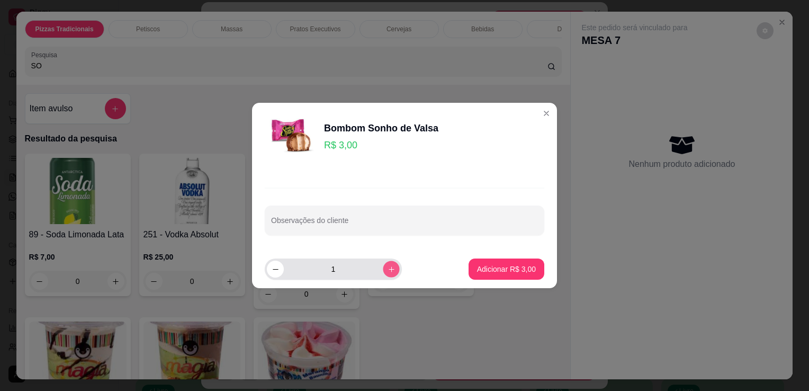
click at [387, 271] on button "increase-product-quantity" at bounding box center [391, 269] width 16 height 16
type input "2"
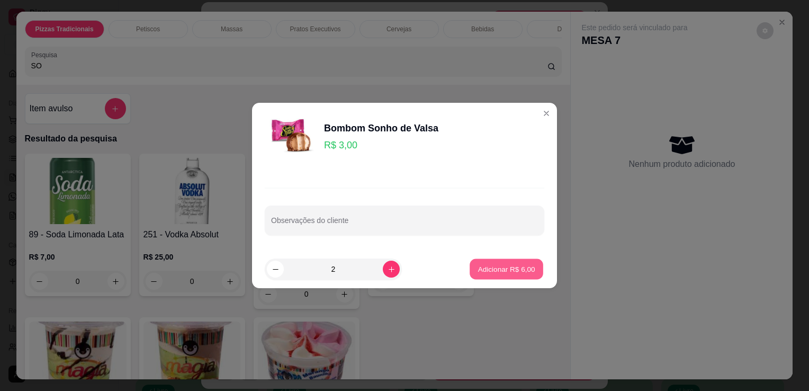
click at [478, 268] on p "Adicionar R$ 6,00" at bounding box center [506, 269] width 57 height 10
type input "2"
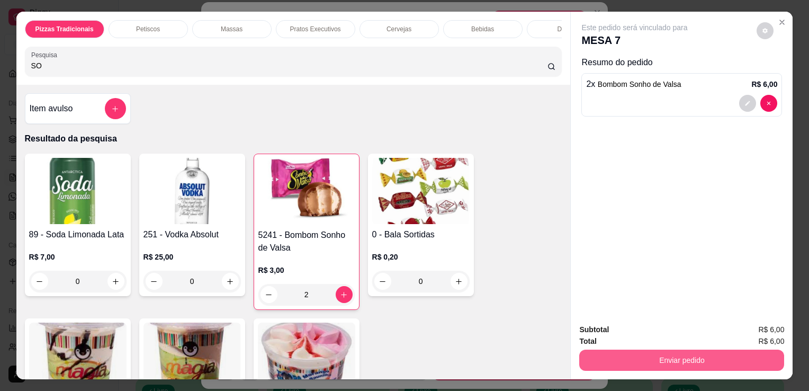
click at [594, 360] on button "Enviar pedido" at bounding box center [681, 360] width 205 height 21
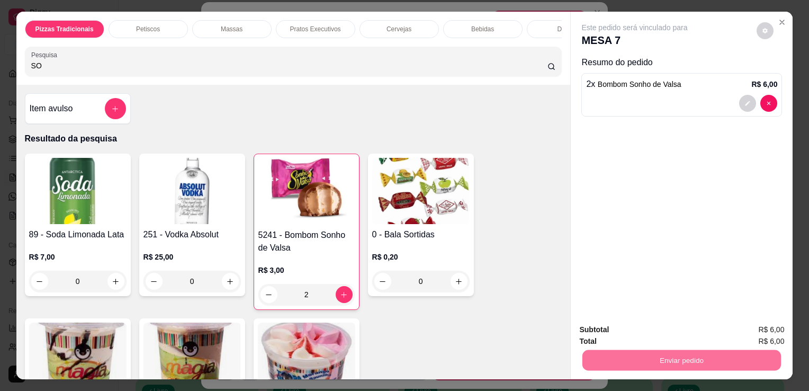
click at [625, 334] on button "Não registrar e enviar pedido" at bounding box center [647, 330] width 107 height 20
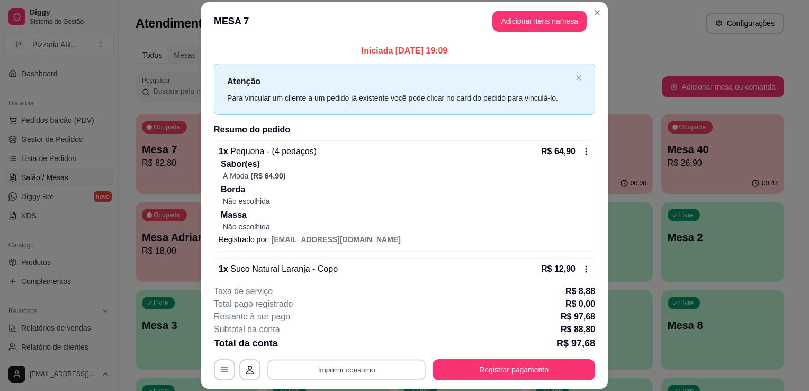
click at [361, 364] on button "Imprimir consumo" at bounding box center [346, 370] width 159 height 21
click at [350, 341] on button "IMPRESSORA" at bounding box center [346, 345] width 74 height 16
click at [503, 357] on div "**********" at bounding box center [404, 332] width 381 height 95
click at [503, 364] on button "Registrar pagamento" at bounding box center [514, 370] width 158 height 21
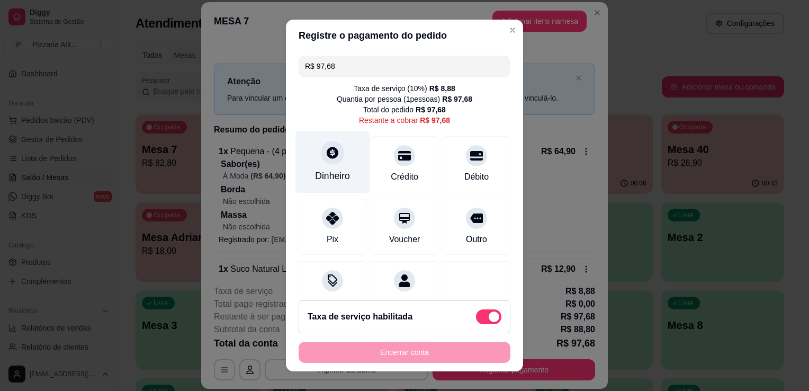
click at [311, 186] on div "Dinheiro" at bounding box center [333, 162] width 75 height 62
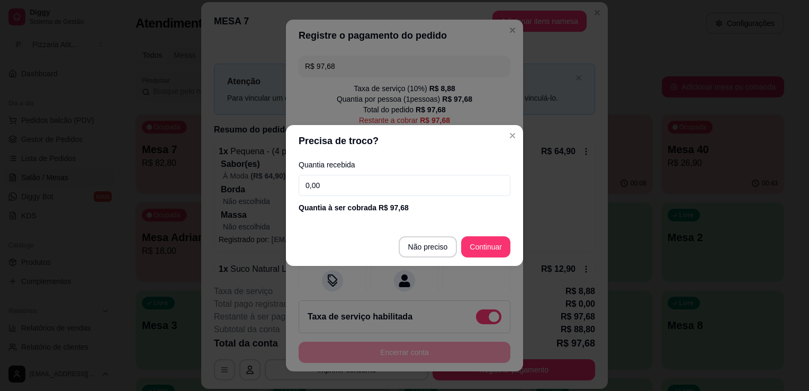
click at [332, 193] on input "0,00" at bounding box center [405, 185] width 212 height 21
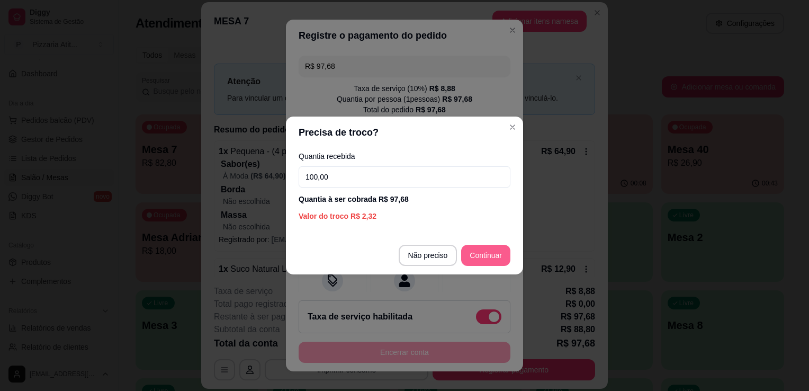
type input "100,00"
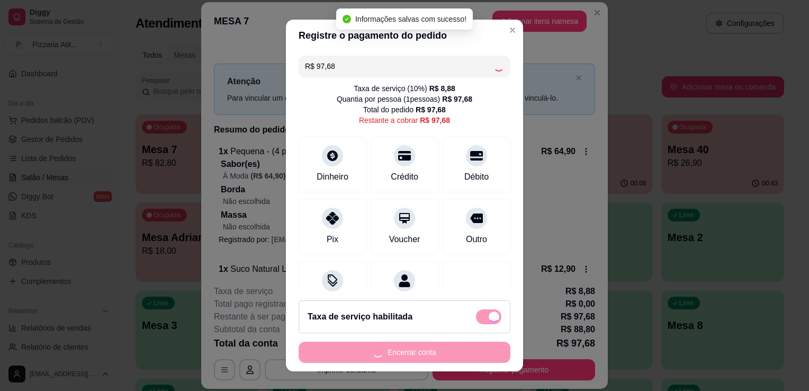
type input "R$ 0,00"
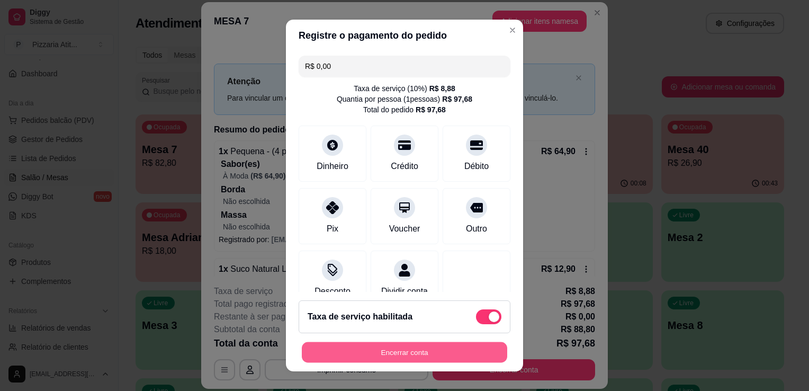
click at [438, 351] on button "Encerrar conta" at bounding box center [405, 352] width 206 height 21
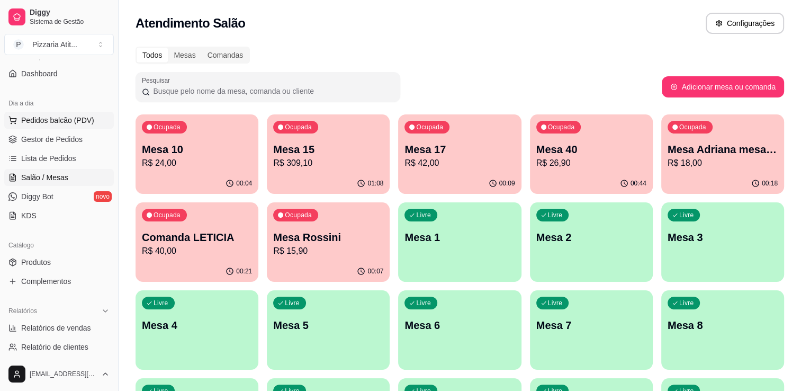
click at [43, 121] on span "Pedidos balcão (PDV)" at bounding box center [57, 120] width 73 height 11
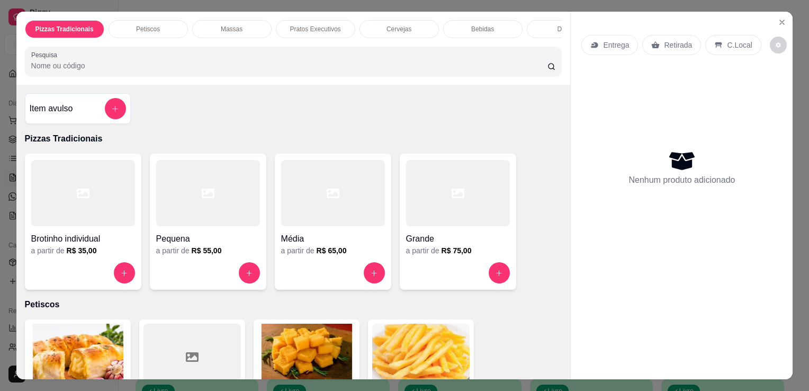
click at [415, 226] on div at bounding box center [458, 193] width 104 height 66
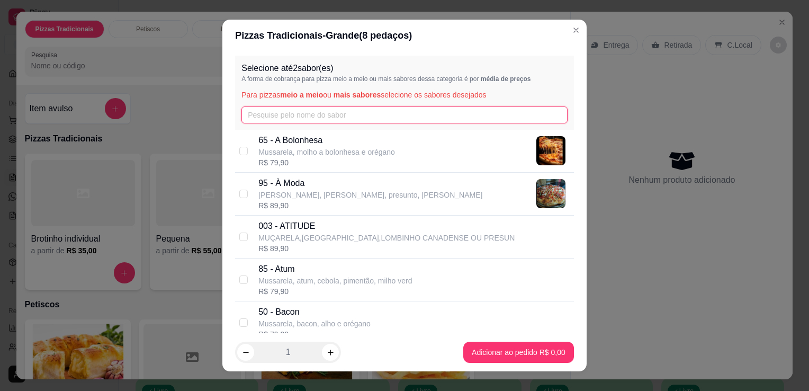
click at [380, 115] on input "text" at bounding box center [405, 114] width 326 height 17
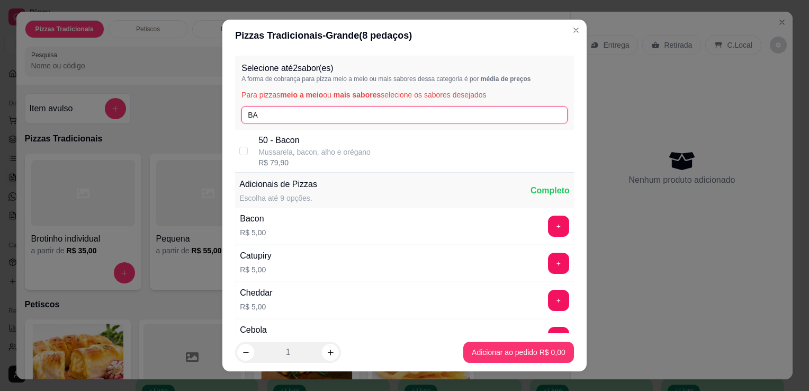
type input "BA"
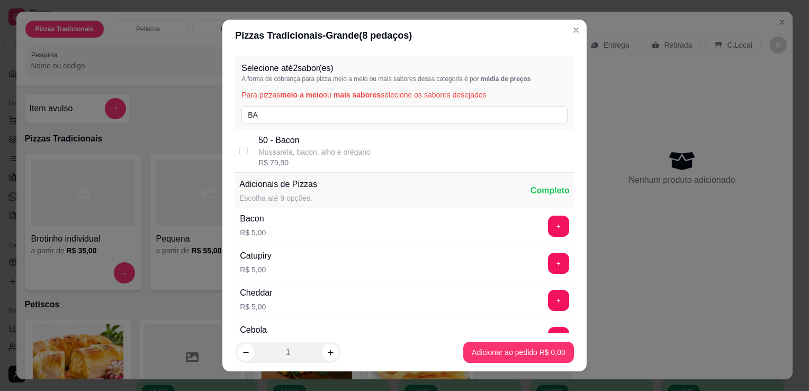
click at [337, 142] on p "50 - Bacon" at bounding box center [314, 140] width 112 height 13
checkbox input "true"
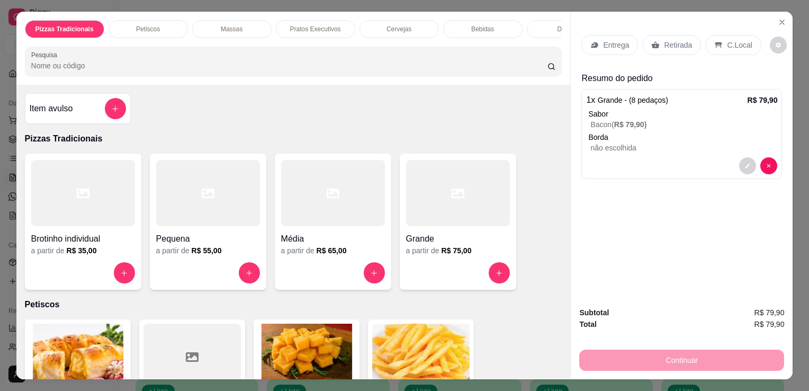
click at [616, 43] on p "Entrega" at bounding box center [616, 45] width 26 height 11
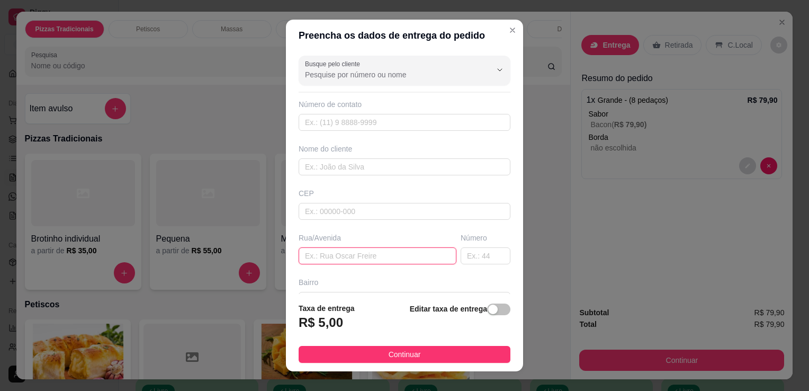
click at [338, 261] on input "text" at bounding box center [378, 255] width 158 height 17
type input "RUA 14"
click at [461, 251] on input "text" at bounding box center [486, 255] width 50 height 17
type input "25"
click at [377, 121] on input "text" at bounding box center [405, 122] width 212 height 17
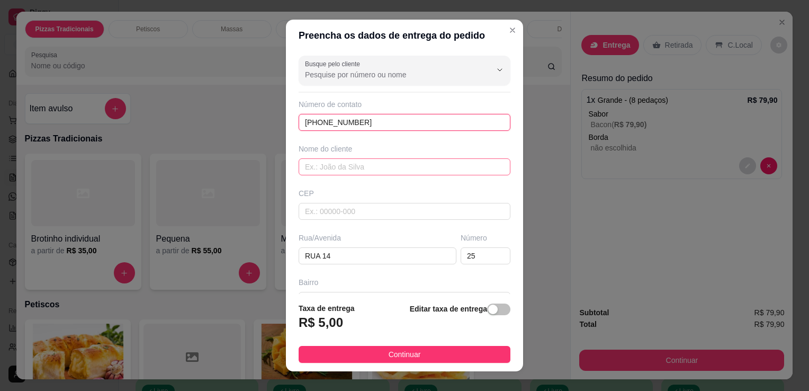
type input "[PHONE_NUMBER]"
click at [382, 165] on input "text" at bounding box center [405, 166] width 212 height 17
type input "DUDA"
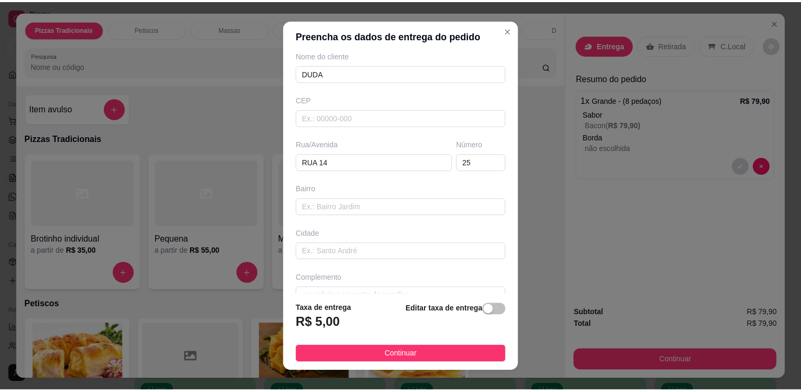
scroll to position [112, 0]
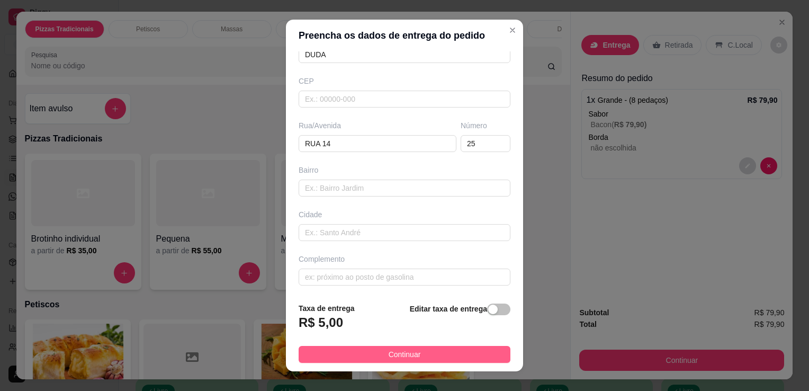
click at [453, 351] on button "Continuar" at bounding box center [405, 354] width 212 height 17
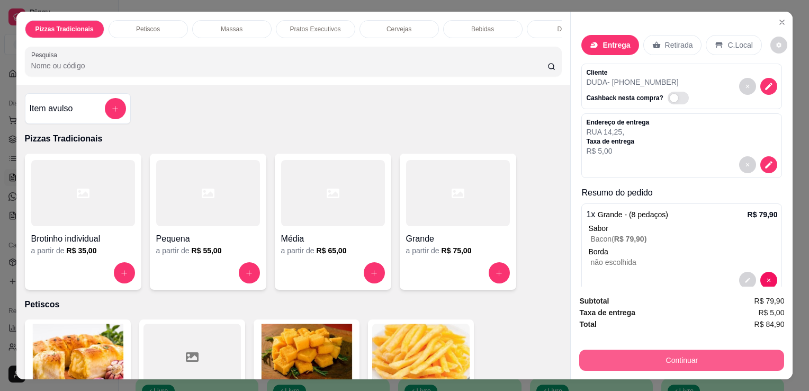
click at [619, 355] on button "Continuar" at bounding box center [681, 360] width 205 height 21
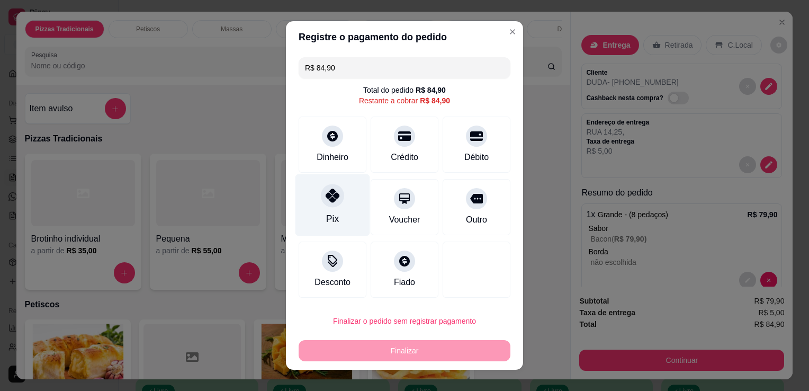
click at [341, 200] on div "Pix" at bounding box center [333, 205] width 75 height 62
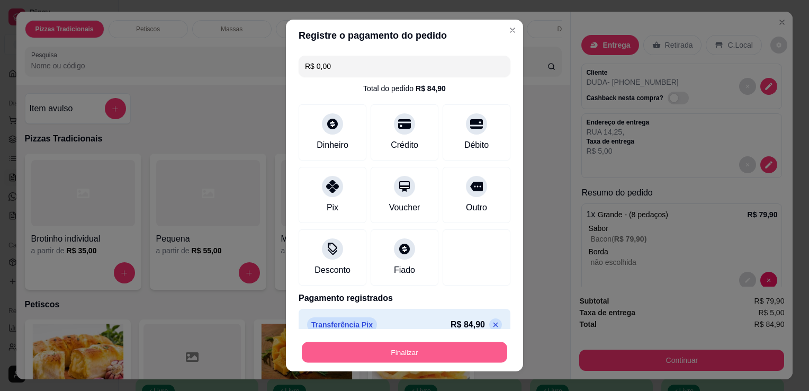
click at [395, 358] on button "Finalizar" at bounding box center [405, 352] width 206 height 21
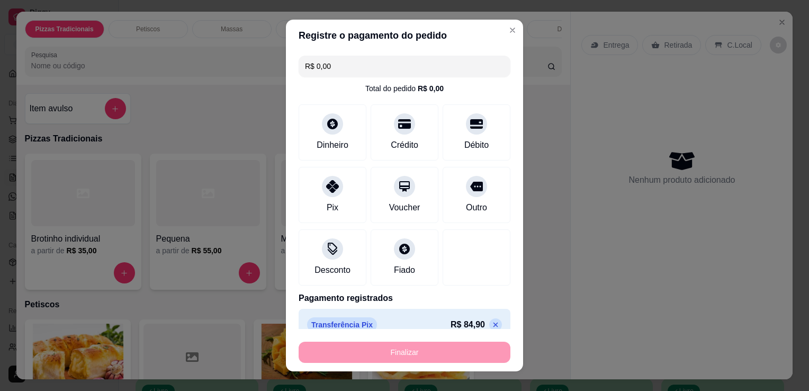
type input "-R$ 84,90"
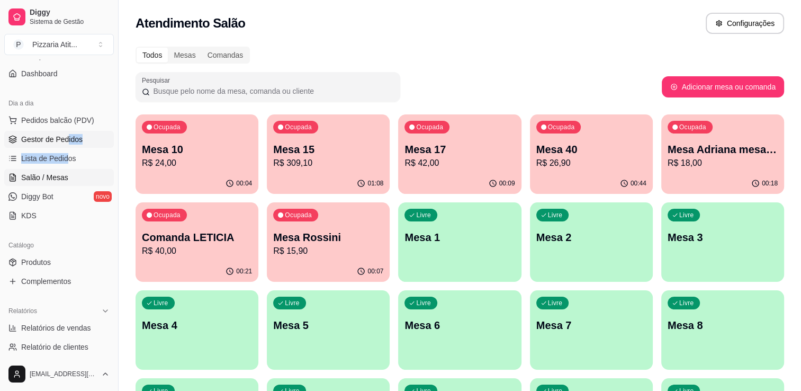
click at [66, 145] on ul "Pedidos balcão (PDV) Gestor de Pedidos Lista de Pedidos Salão / Mesas Diggy Bot…" at bounding box center [59, 168] width 110 height 112
click at [66, 145] on link "Gestor de Pedidos" at bounding box center [59, 139] width 110 height 17
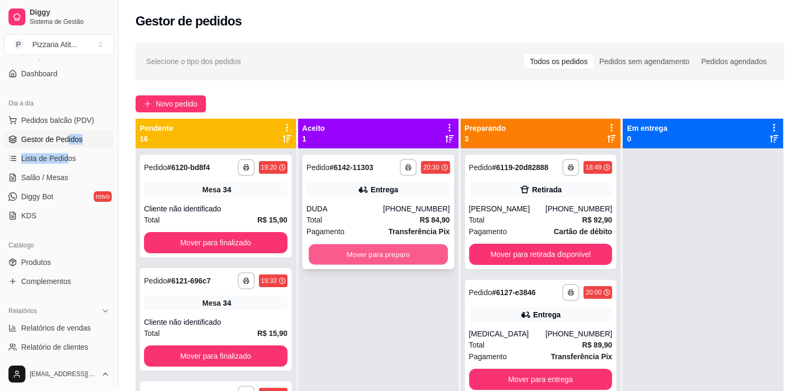
click at [369, 254] on button "Mover para preparo" at bounding box center [378, 254] width 139 height 21
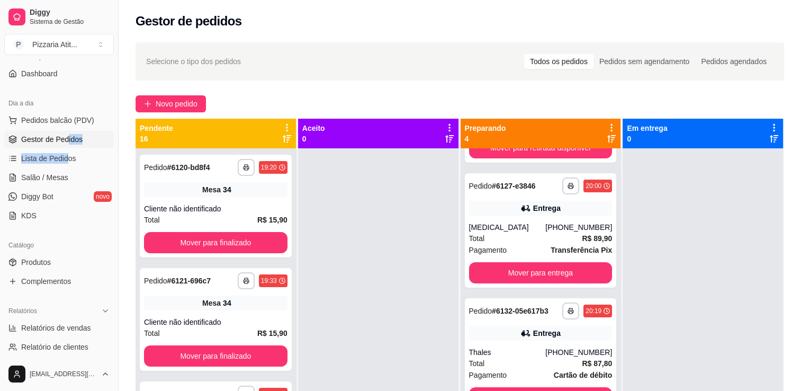
scroll to position [130, 0]
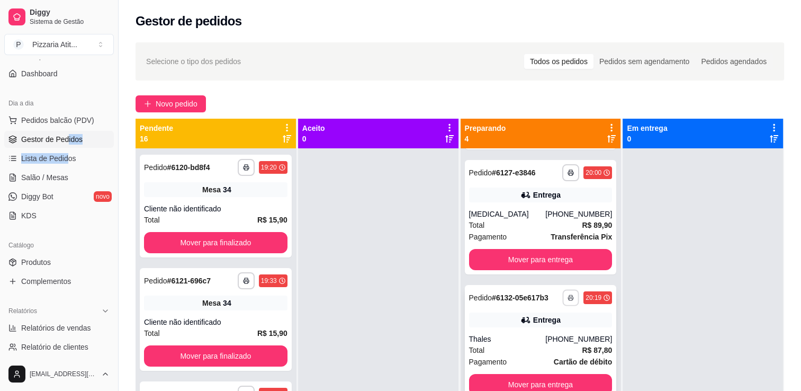
click at [563, 292] on button "button" at bounding box center [571, 297] width 16 height 16
click at [538, 332] on button "IMPRESSORA" at bounding box center [529, 334] width 74 height 16
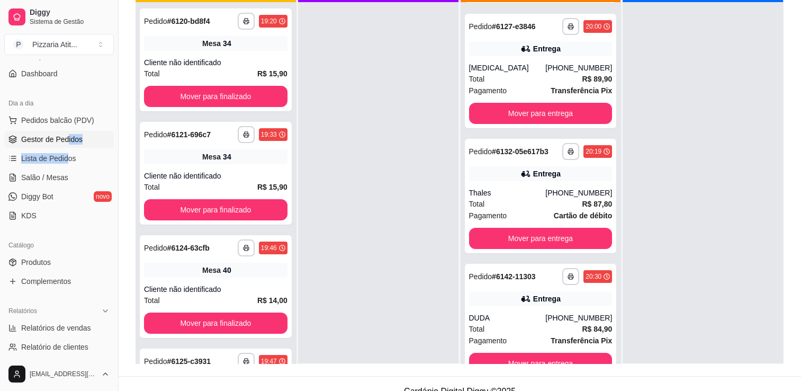
scroll to position [161, 0]
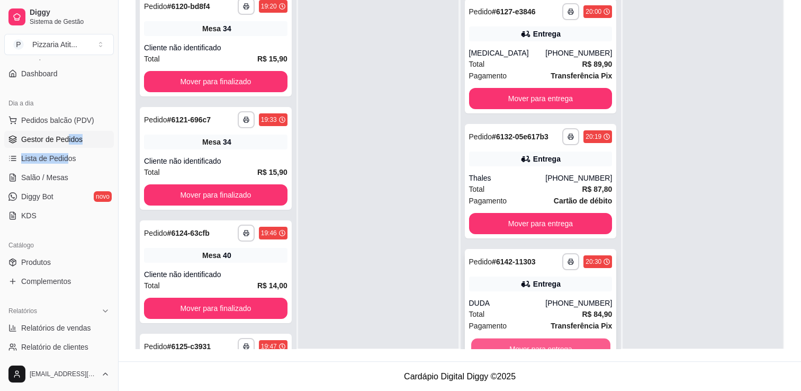
click at [570, 341] on button "Mover para entrega" at bounding box center [540, 348] width 139 height 21
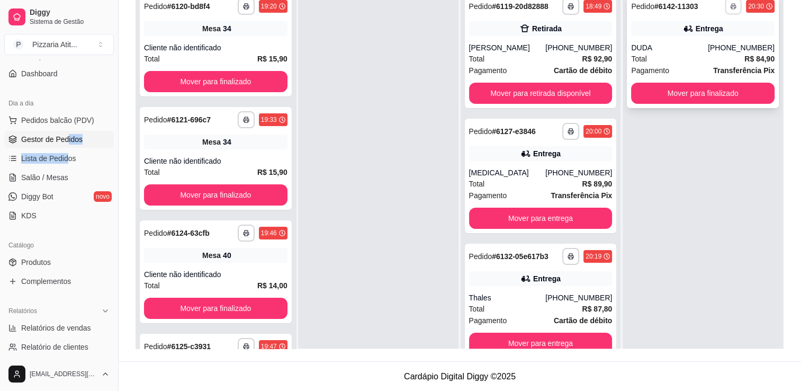
click at [732, 9] on button "button" at bounding box center [733, 6] width 16 height 16
click at [710, 40] on button "IMPRESSORA" at bounding box center [697, 43] width 74 height 16
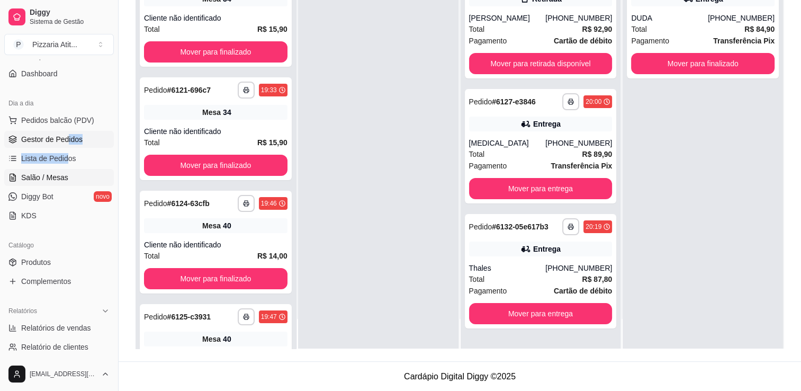
click at [56, 174] on span "Salão / Mesas" at bounding box center [44, 177] width 47 height 11
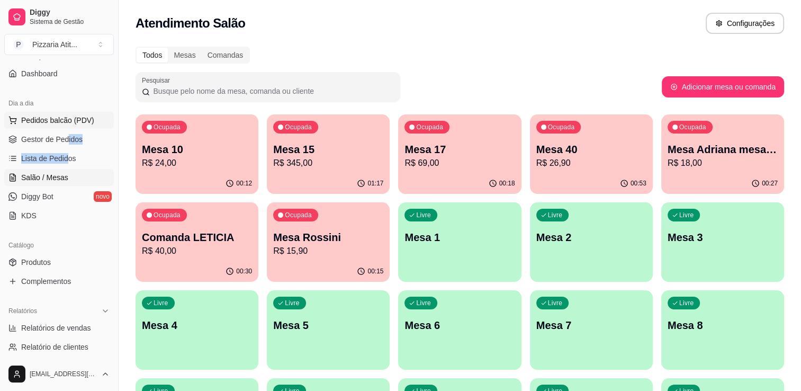
click at [46, 120] on span "Pedidos balcão (PDV)" at bounding box center [57, 120] width 73 height 11
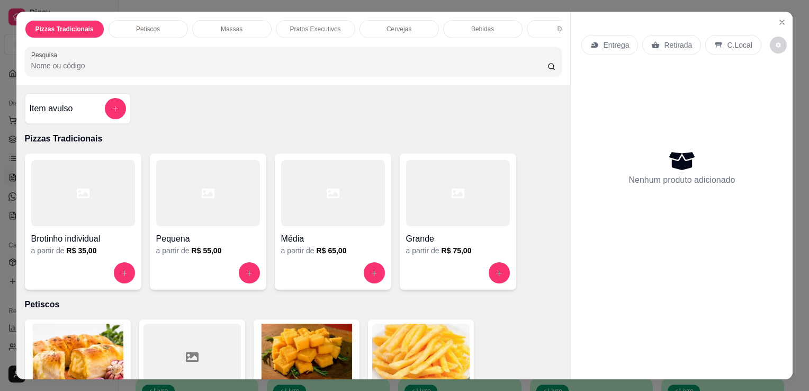
click at [424, 179] on div at bounding box center [458, 193] width 104 height 66
click at [423, 170] on div at bounding box center [458, 193] width 104 height 66
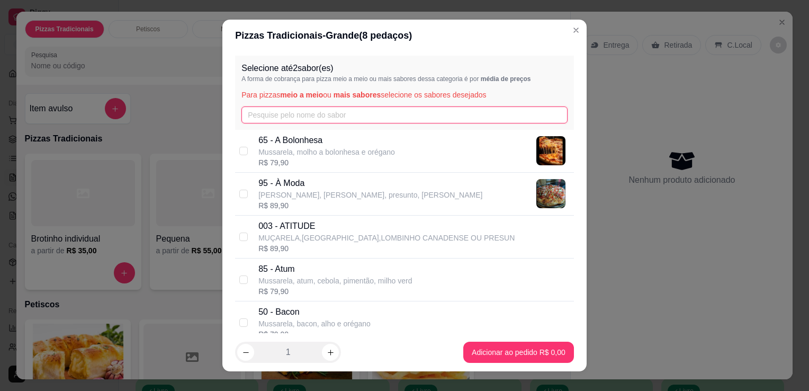
click at [397, 107] on input "text" at bounding box center [405, 114] width 326 height 17
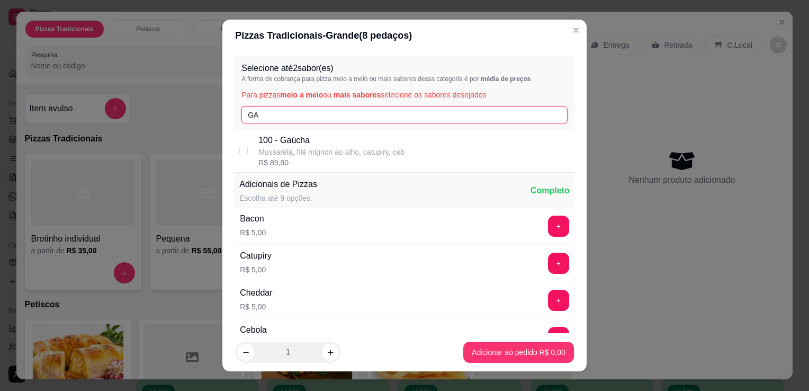
type input "GA"
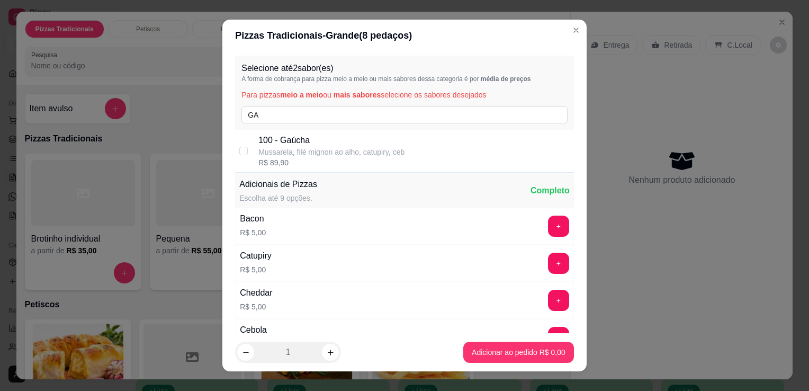
click at [390, 151] on p "Mussarela, filé mignon ao alho, catupiry, ceb" at bounding box center [331, 152] width 146 height 11
checkbox input "true"
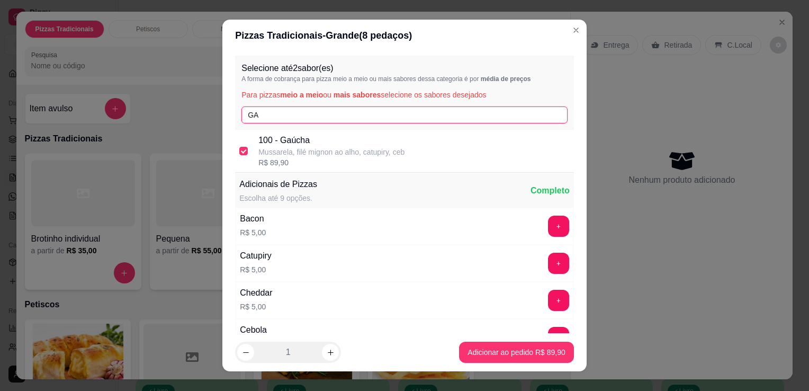
click at [389, 120] on input "GA" at bounding box center [405, 114] width 326 height 17
type input "G"
type input "CALA"
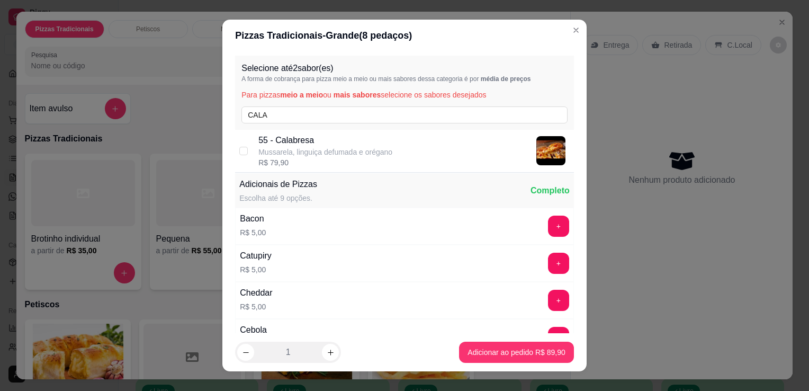
click at [384, 145] on p "55 - Calabresa" at bounding box center [325, 140] width 134 height 13
checkbox input "true"
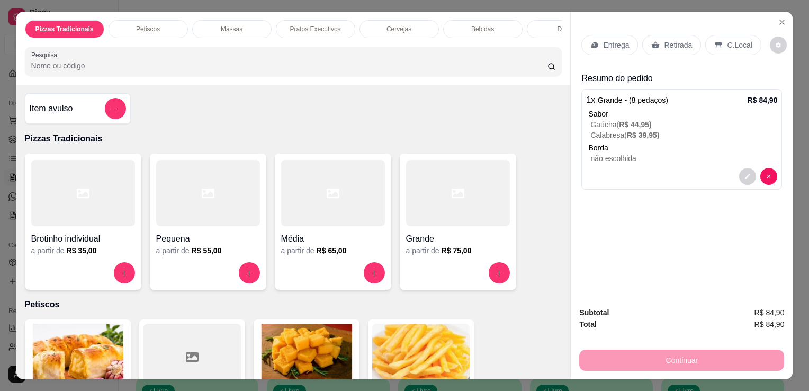
click at [591, 41] on icon at bounding box center [595, 45] width 8 height 8
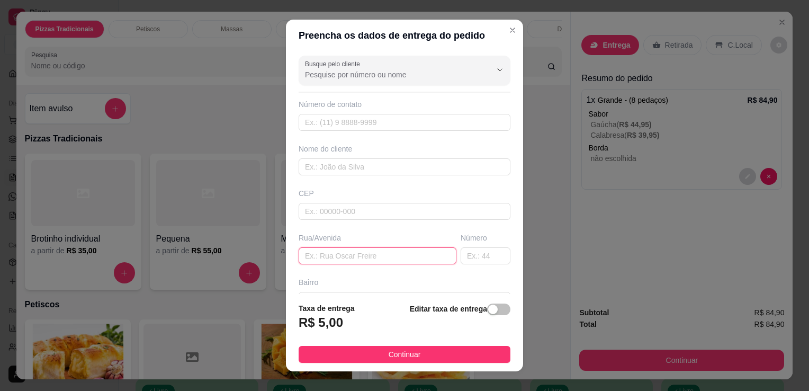
click at [366, 250] on input "text" at bounding box center [378, 255] width 158 height 17
type input "R"
type input "[PERSON_NAME]"
click at [461, 251] on input "text" at bounding box center [486, 255] width 50 height 17
type input "70"
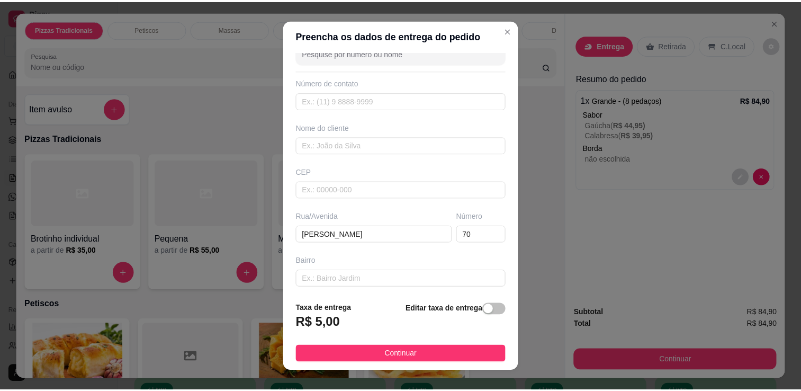
scroll to position [21, 0]
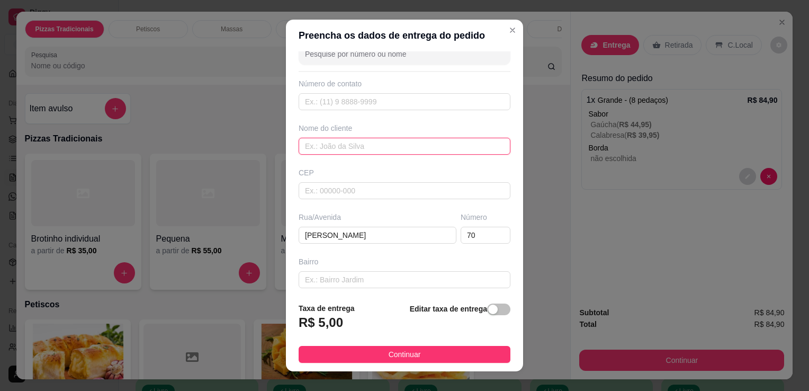
click at [379, 145] on input "text" at bounding box center [405, 146] width 212 height 17
type input "CHICA"
click at [379, 101] on input "text" at bounding box center [405, 101] width 212 height 17
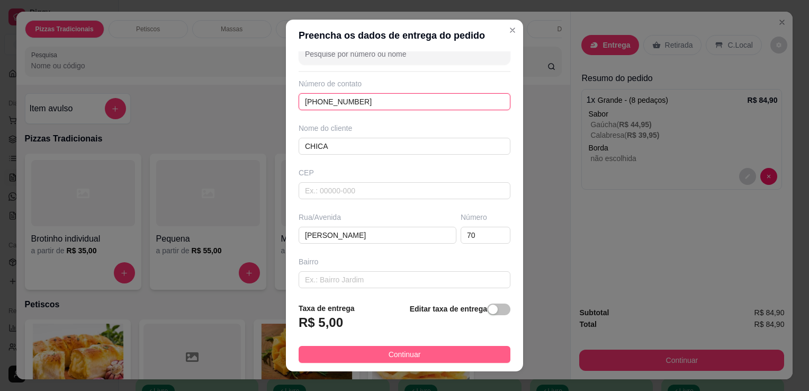
type input "[PHONE_NUMBER]"
click at [417, 355] on button "Continuar" at bounding box center [405, 354] width 212 height 17
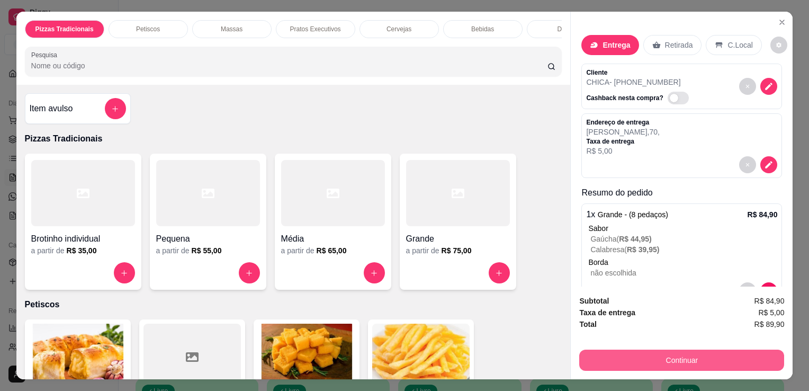
click at [619, 354] on button "Continuar" at bounding box center [681, 360] width 205 height 21
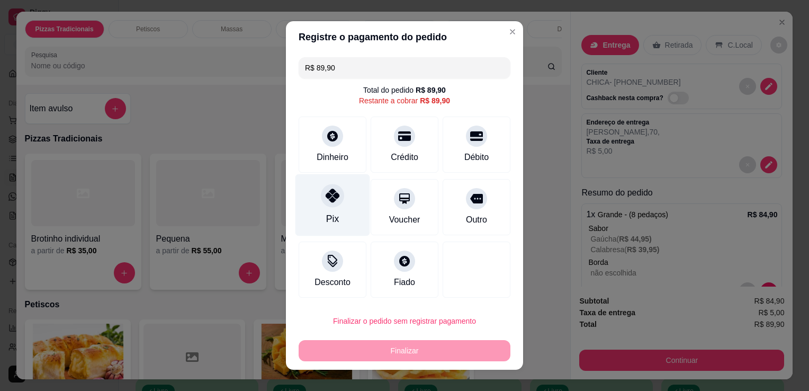
click at [338, 209] on div "Pix" at bounding box center [333, 205] width 75 height 62
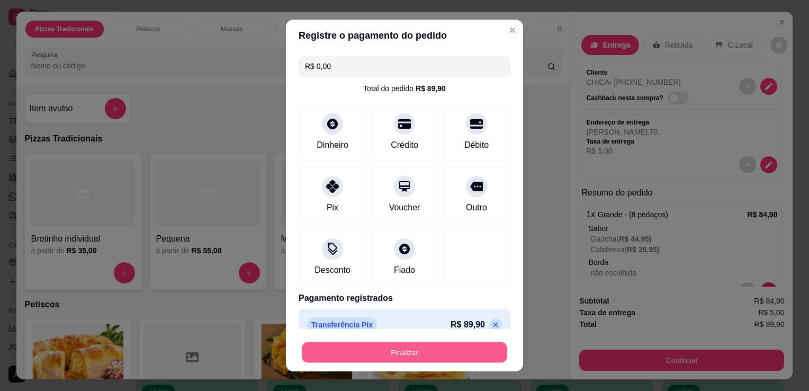
click at [400, 356] on button "Finalizar" at bounding box center [405, 352] width 206 height 21
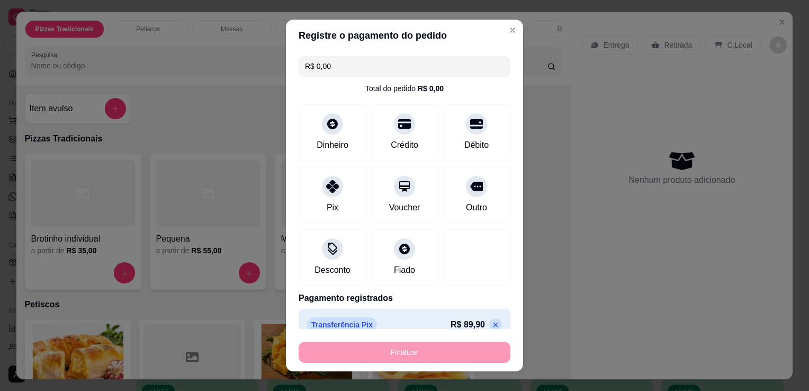
type input "-R$ 89,90"
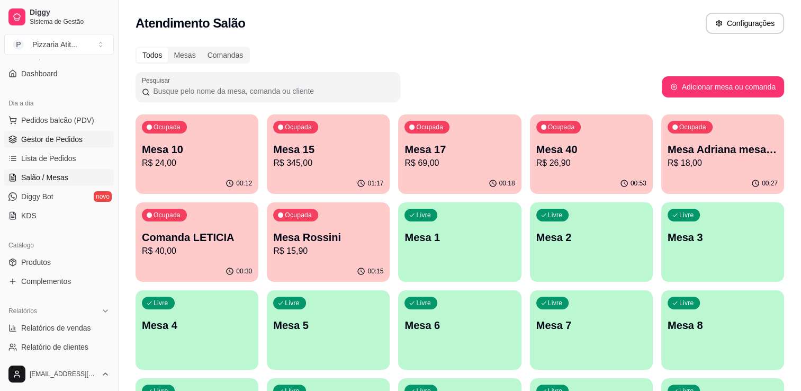
click at [58, 144] on span "Gestor de Pedidos" at bounding box center [51, 139] width 61 height 11
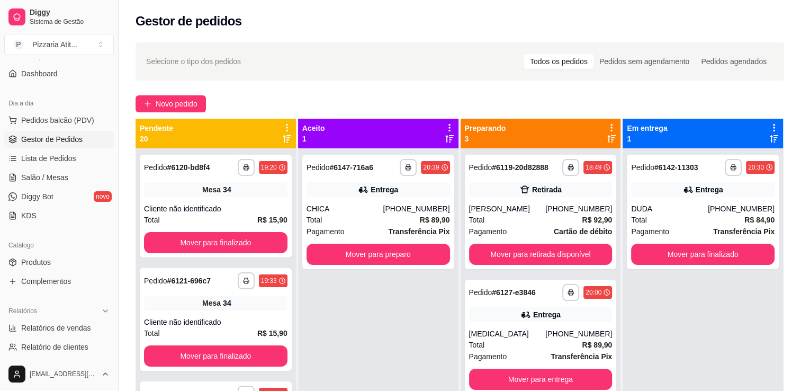
drag, startPoint x: 799, startPoint y: 236, endPoint x: 807, endPoint y: 238, distance: 8.6
click at [801, 238] on html "**********" at bounding box center [400, 195] width 801 height 391
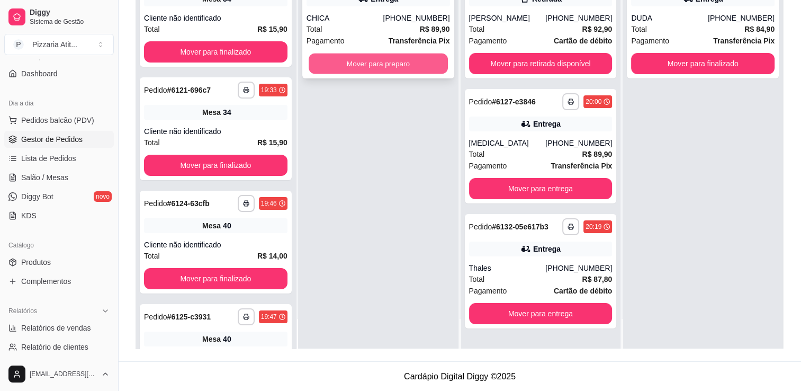
click at [393, 58] on button "Mover para preparo" at bounding box center [378, 63] width 139 height 21
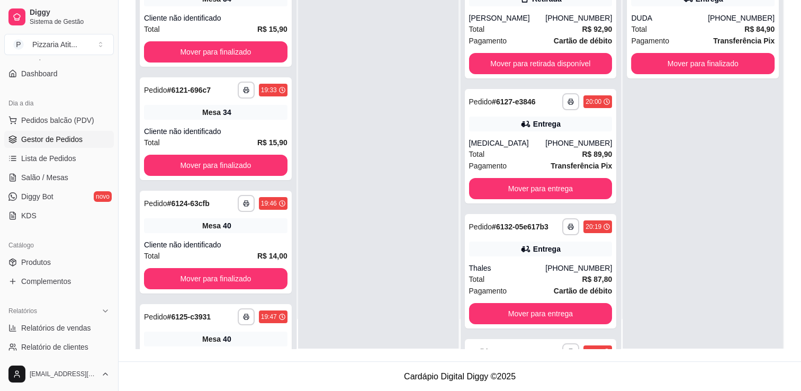
scroll to position [130, 0]
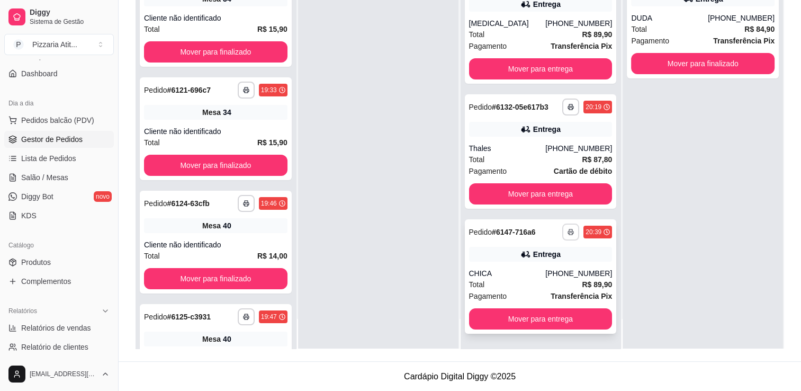
click at [563, 227] on button "button" at bounding box center [571, 232] width 17 height 17
click at [531, 266] on button "IMPRESSORA" at bounding box center [529, 269] width 74 height 16
click at [55, 178] on span "Salão / Mesas" at bounding box center [44, 177] width 47 height 11
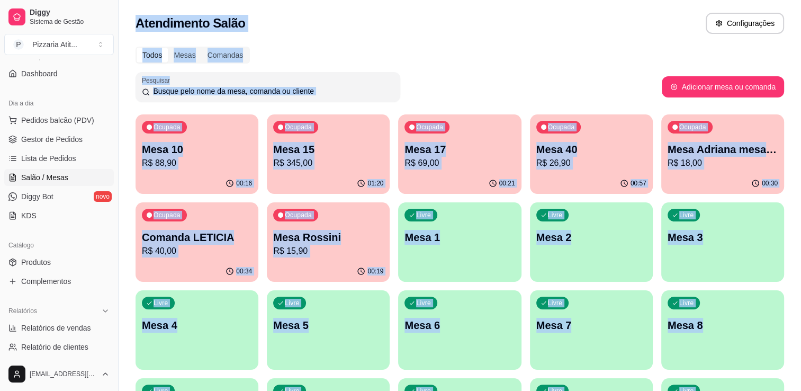
click at [63, 177] on span "Salão / Mesas" at bounding box center [44, 177] width 47 height 11
click at [464, 149] on p "Mesa 17" at bounding box center [460, 149] width 107 height 14
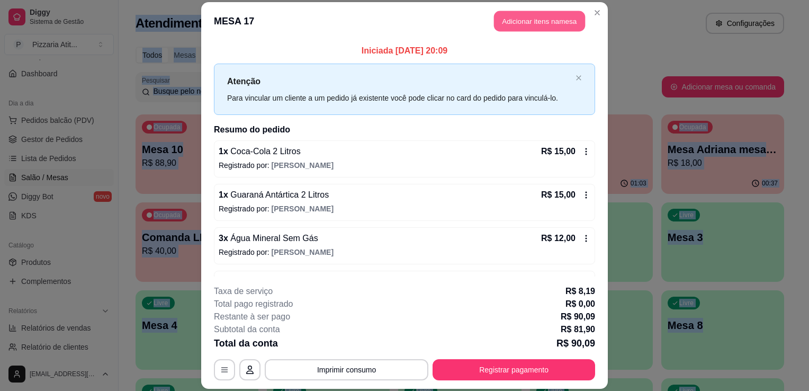
click at [526, 26] on button "Adicionar itens na mesa" at bounding box center [539, 21] width 91 height 21
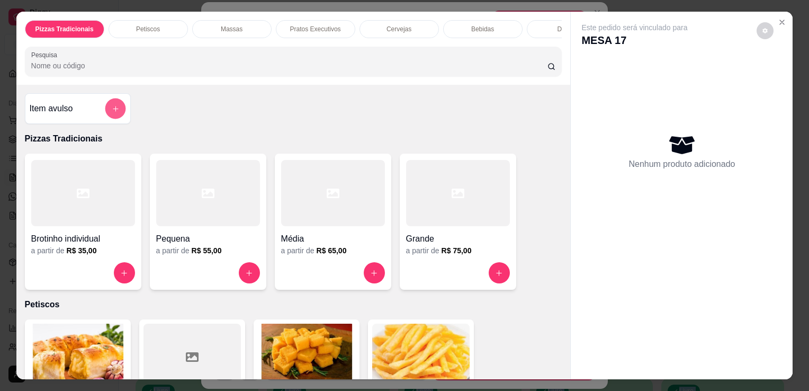
click at [114, 107] on button "add-separate-item" at bounding box center [115, 109] width 21 height 21
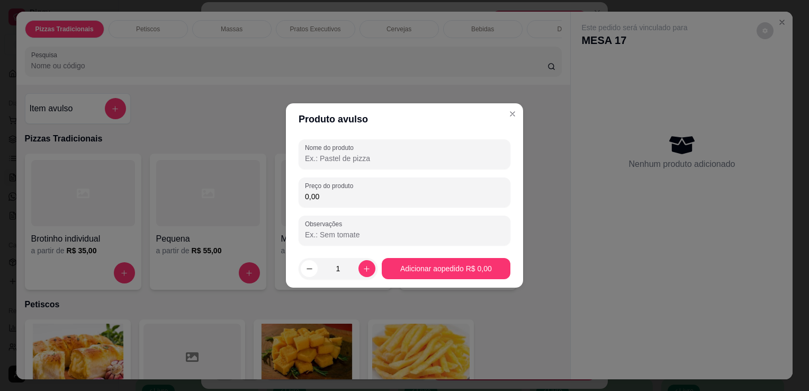
click at [379, 156] on input "Nome do produto" at bounding box center [404, 158] width 199 height 11
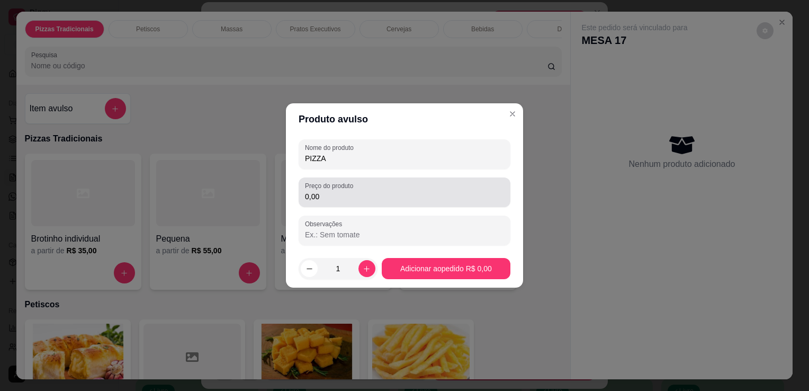
type input "PIZZA"
click at [374, 184] on div "0,00" at bounding box center [404, 192] width 199 height 21
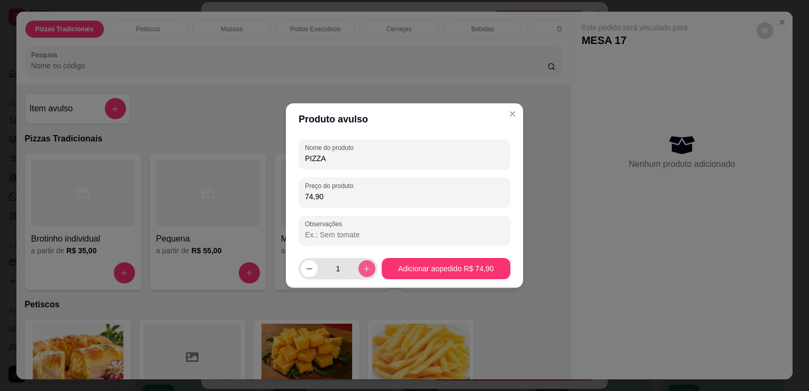
type input "74,90"
click at [366, 265] on icon "increase-product-quantity" at bounding box center [367, 269] width 8 height 8
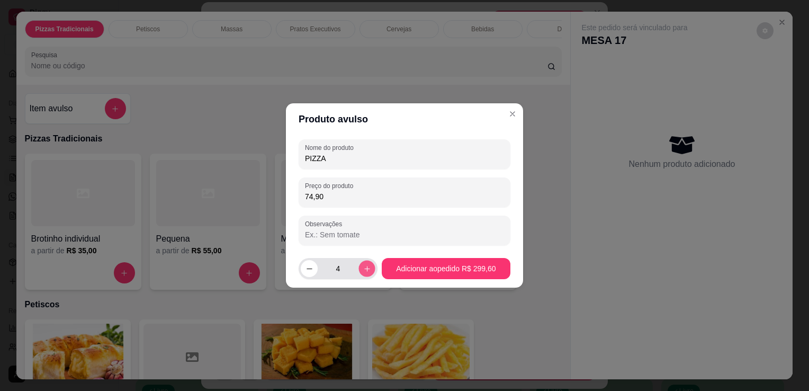
type input "5"
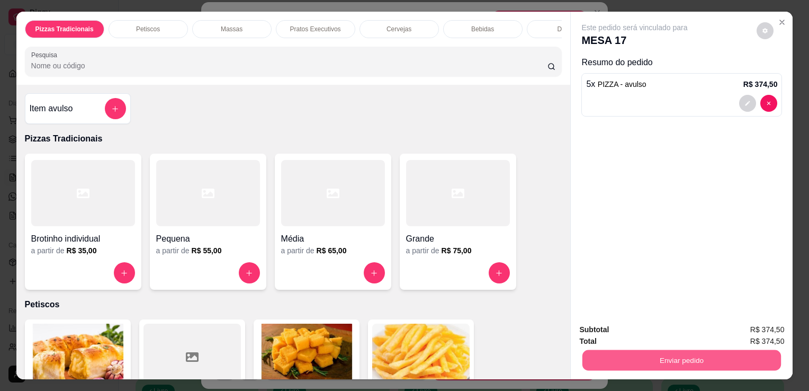
click at [674, 351] on button "Enviar pedido" at bounding box center [682, 360] width 199 height 21
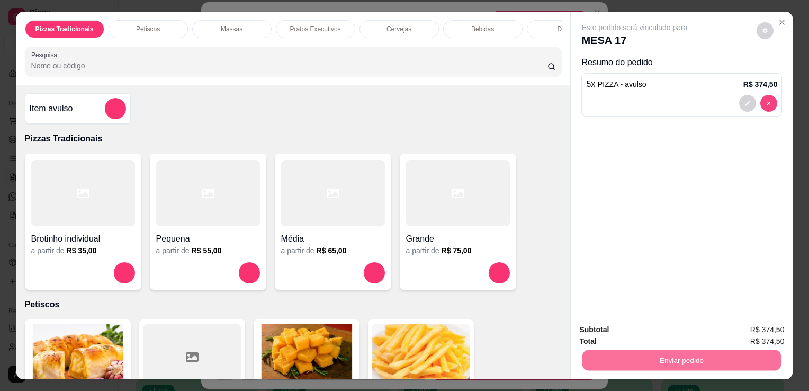
click at [766, 100] on icon "decrease-product-quantity" at bounding box center [769, 103] width 6 height 6
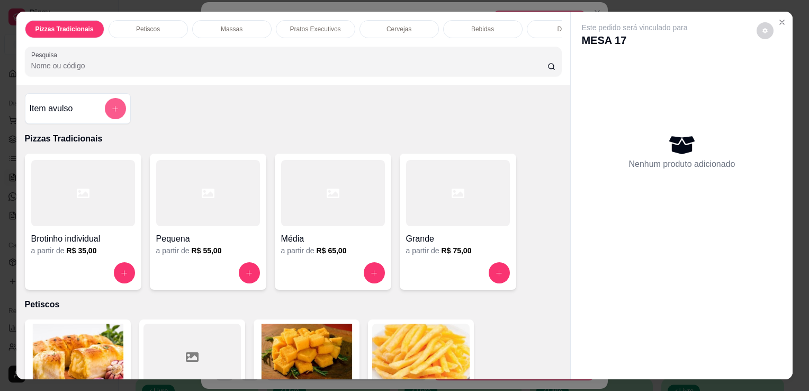
click at [105, 114] on button "add-separate-item" at bounding box center [115, 108] width 21 height 21
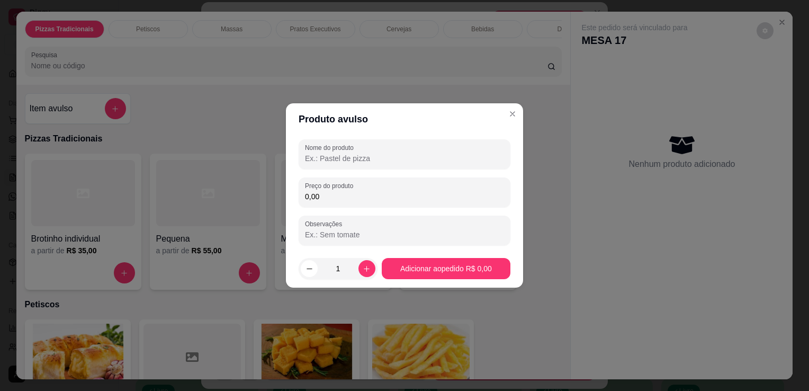
click at [323, 198] on input "0,00" at bounding box center [404, 196] width 199 height 11
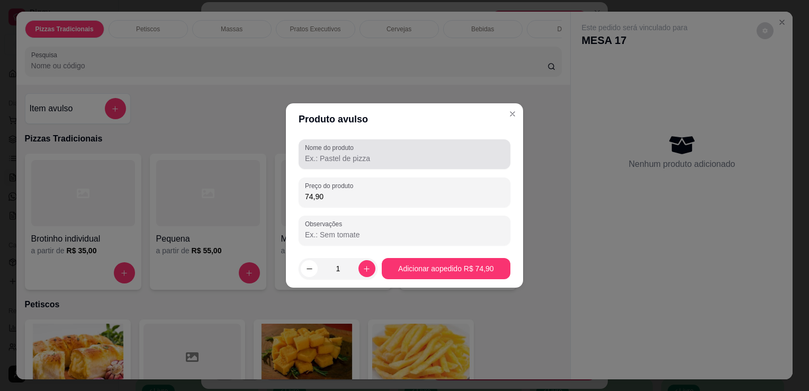
type input "74,90"
click at [350, 165] on div "Nome do produto" at bounding box center [405, 154] width 212 height 30
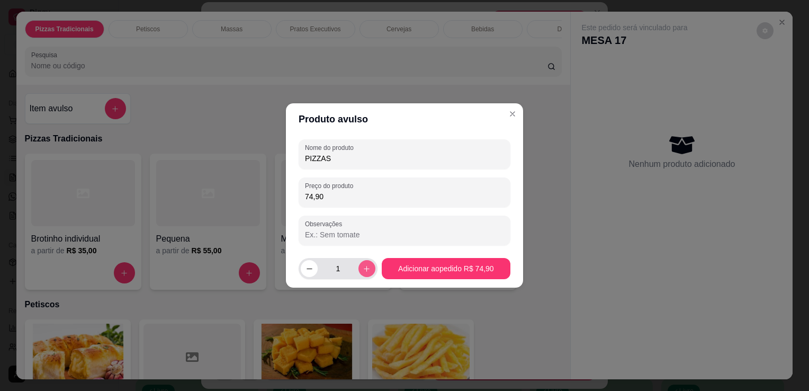
type input "PIZZAS"
click at [364, 265] on icon "increase-product-quantity" at bounding box center [367, 269] width 8 height 8
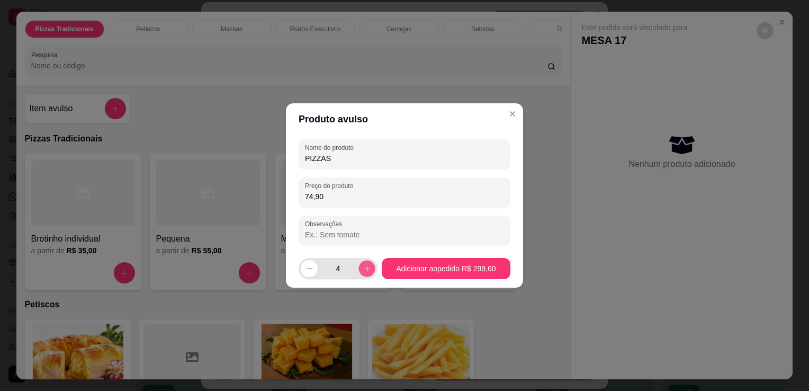
type input "5"
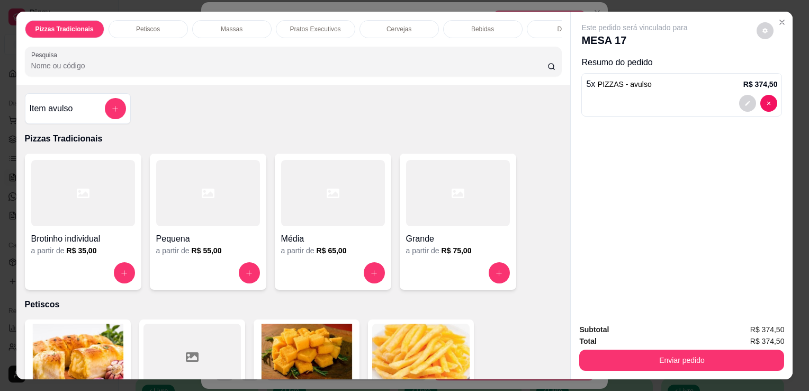
click at [638, 347] on div "Enviar pedido" at bounding box center [681, 359] width 205 height 24
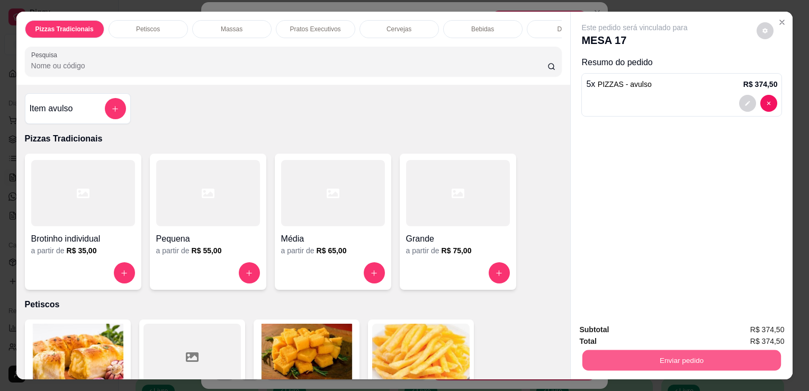
click at [644, 359] on button "Enviar pedido" at bounding box center [682, 360] width 199 height 21
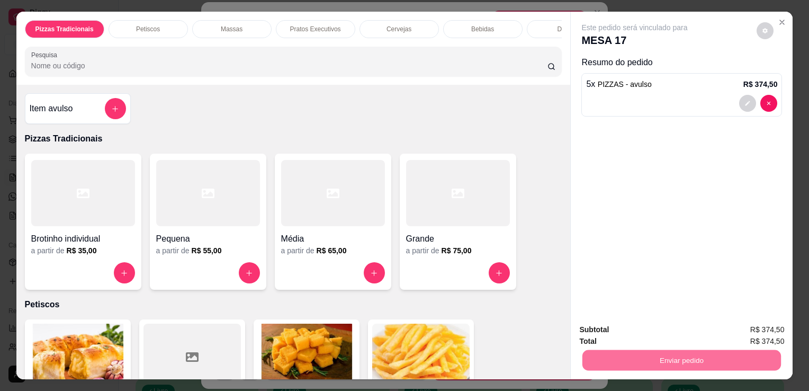
click at [644, 325] on button "Não registrar e enviar pedido" at bounding box center [647, 330] width 107 height 20
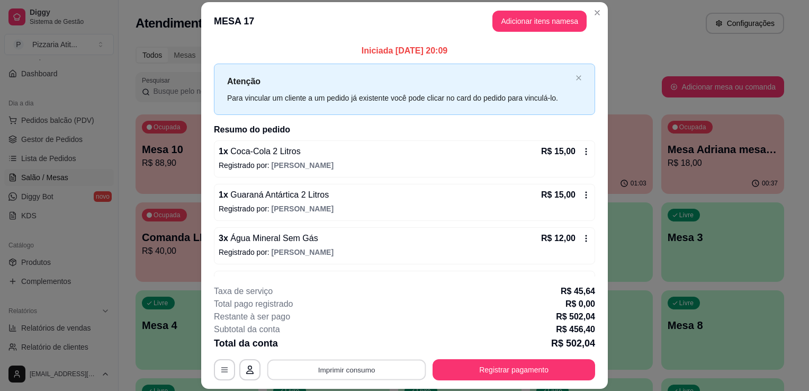
click at [347, 370] on button "Imprimir consumo" at bounding box center [346, 370] width 159 height 21
click at [594, 9] on icon "Close" at bounding box center [597, 12] width 8 height 8
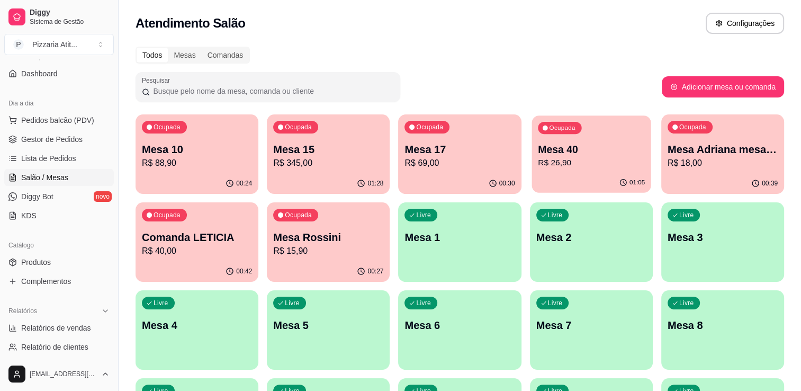
click at [566, 168] on p "R$ 26,90" at bounding box center [591, 163] width 107 height 12
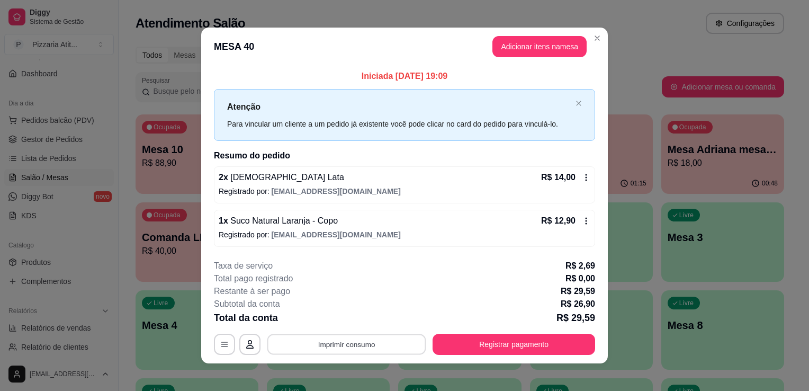
click at [383, 349] on button "Imprimir consumo" at bounding box center [346, 344] width 159 height 21
click at [351, 315] on button "IMPRESSORA" at bounding box center [346, 319] width 74 height 16
click at [501, 335] on button "Registrar pagamento" at bounding box center [514, 344] width 158 height 21
click at [537, 41] on button "Adicionar itens na mesa" at bounding box center [539, 47] width 91 height 21
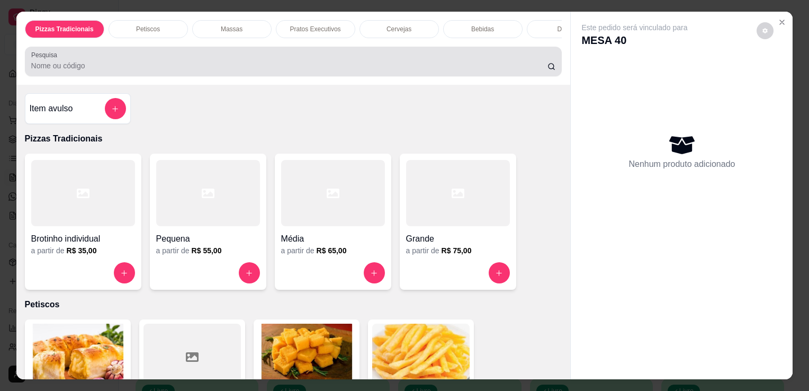
click at [519, 61] on div at bounding box center [293, 61] width 525 height 21
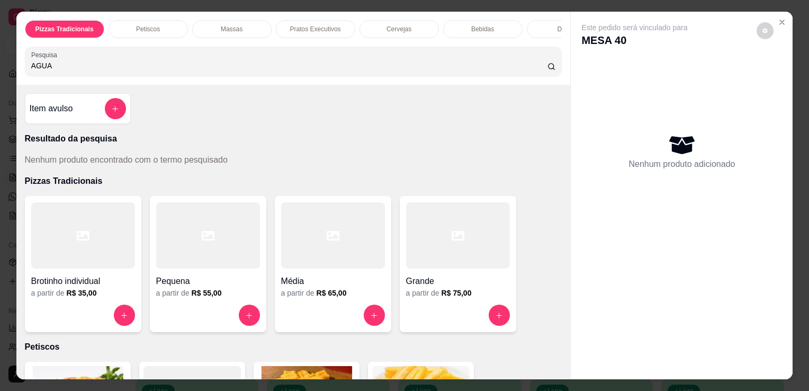
type input "AGUA"
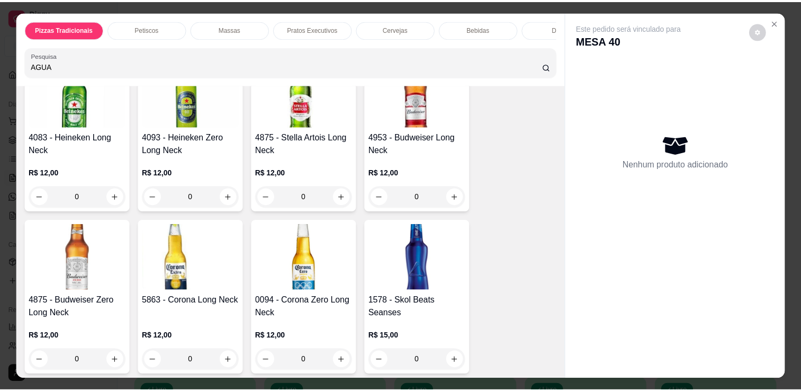
scroll to position [2337, 0]
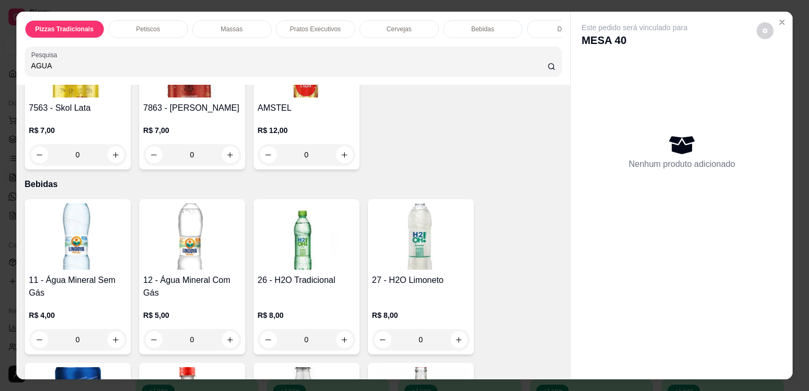
click at [84, 242] on img at bounding box center [77, 236] width 97 height 66
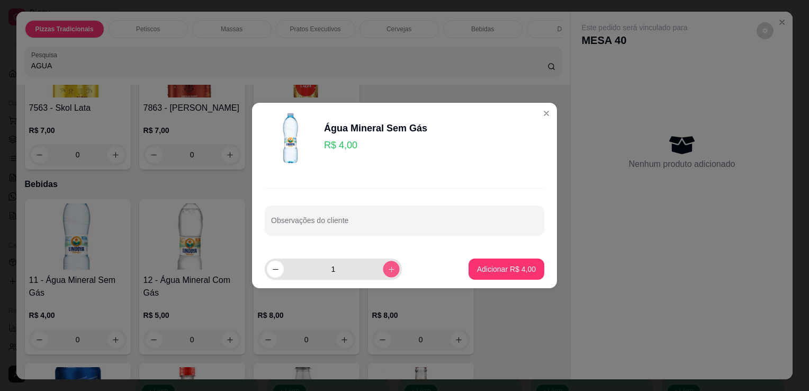
click at [383, 268] on button "increase-product-quantity" at bounding box center [391, 269] width 16 height 16
type input "2"
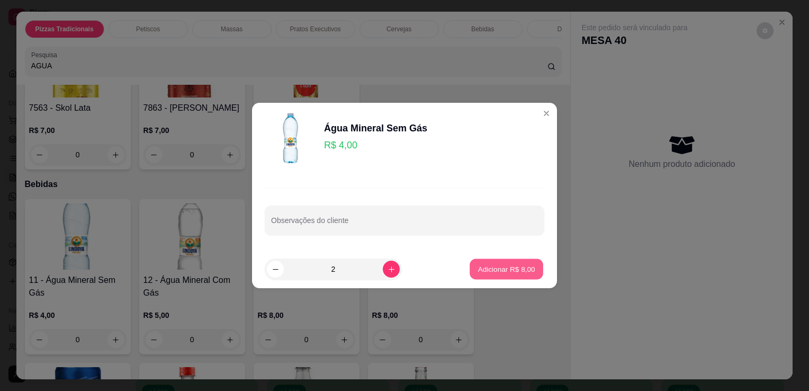
click at [501, 272] on p "Adicionar R$ 8,00" at bounding box center [506, 269] width 57 height 10
type input "2"
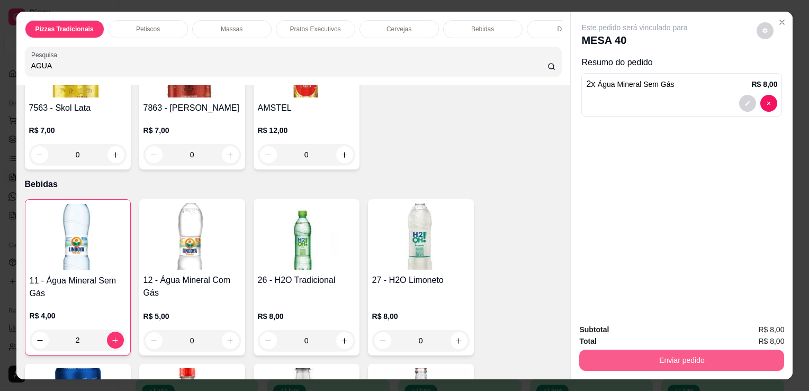
click at [711, 359] on button "Enviar pedido" at bounding box center [681, 360] width 205 height 21
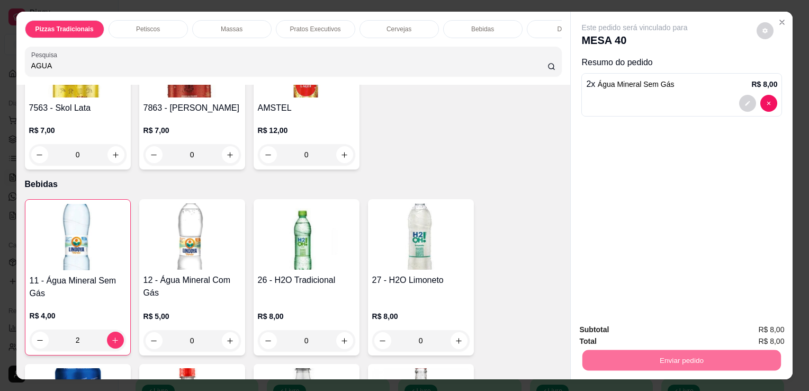
click at [662, 337] on button "Não registrar e enviar pedido" at bounding box center [647, 330] width 107 height 20
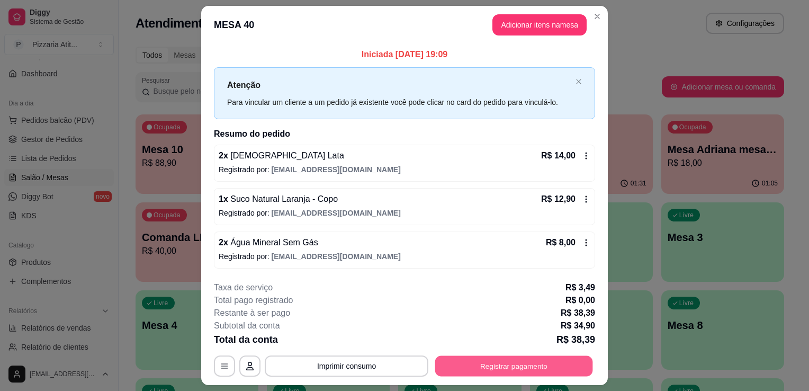
click at [489, 363] on button "Registrar pagamento" at bounding box center [514, 365] width 158 height 21
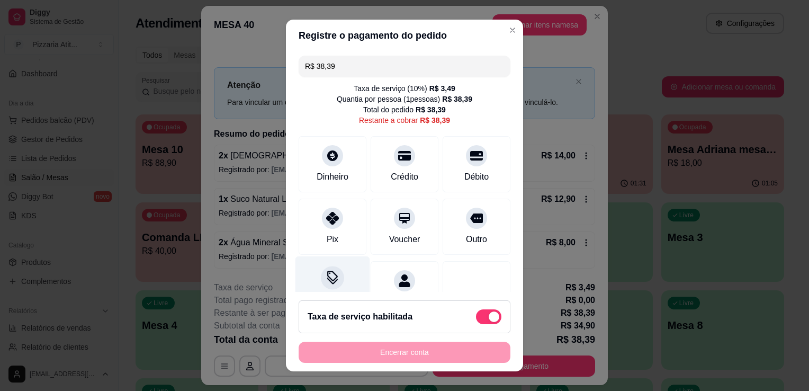
click at [331, 285] on div at bounding box center [332, 277] width 23 height 23
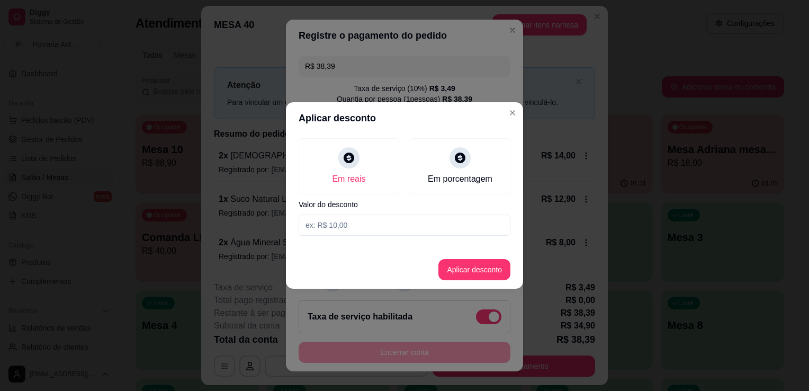
click at [392, 226] on input at bounding box center [405, 225] width 212 height 21
type input "3,39"
click at [468, 265] on button "Aplicar desconto" at bounding box center [474, 270] width 69 height 21
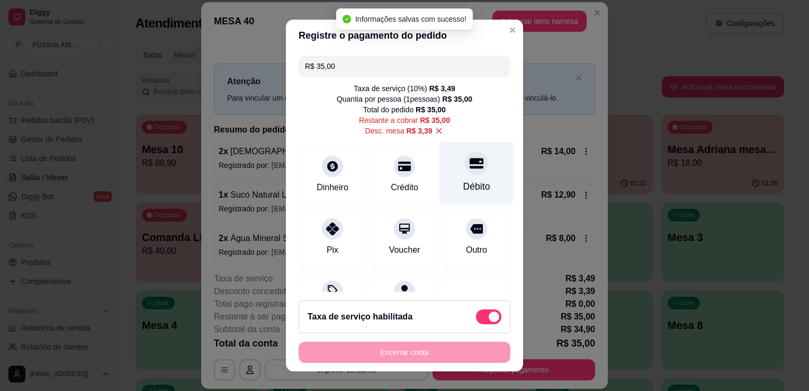
click at [465, 186] on div "Débito" at bounding box center [476, 187] width 27 height 14
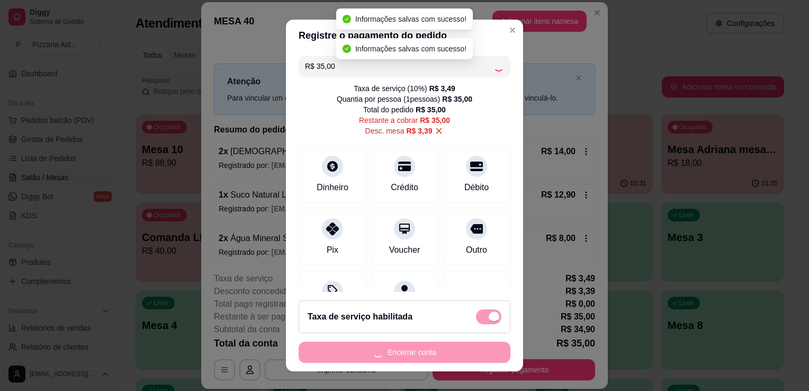
type input "R$ 0,00"
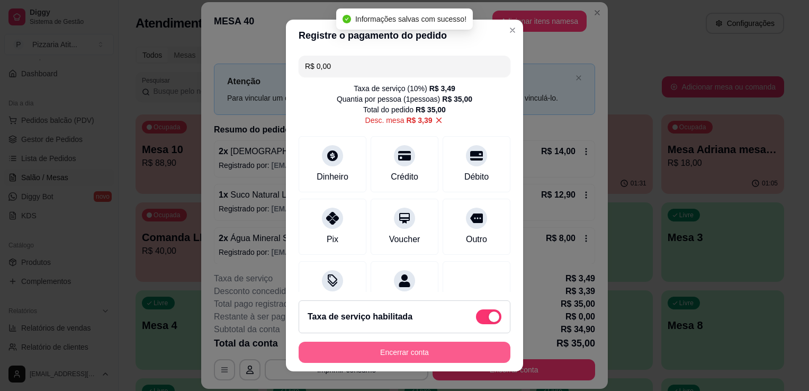
click at [432, 350] on button "Encerrar conta" at bounding box center [405, 352] width 212 height 21
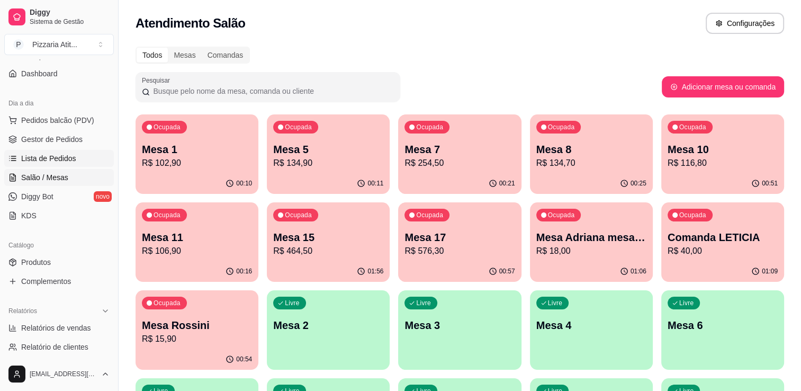
click at [53, 161] on span "Lista de Pedidos" at bounding box center [48, 158] width 55 height 11
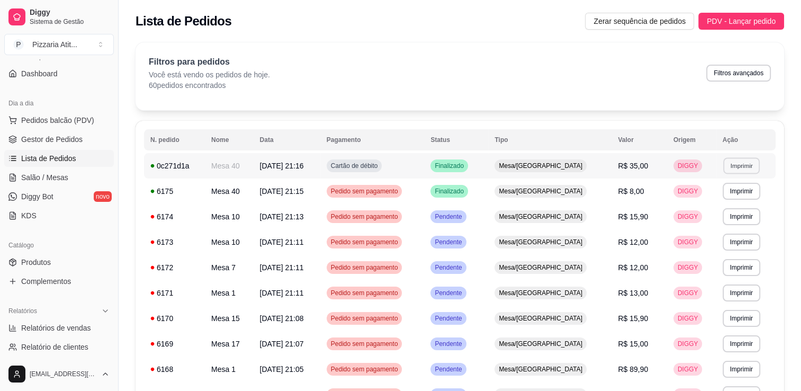
click at [737, 165] on button "Imprimir" at bounding box center [742, 165] width 37 height 16
click at [716, 207] on button "IMPRESSORA" at bounding box center [719, 202] width 74 height 16
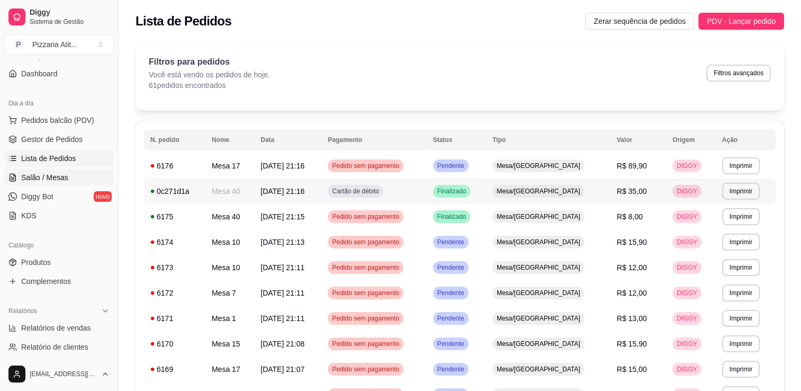
click at [58, 173] on span "Salão / Mesas" at bounding box center [44, 177] width 47 height 11
